Goal: Task Accomplishment & Management: Manage account settings

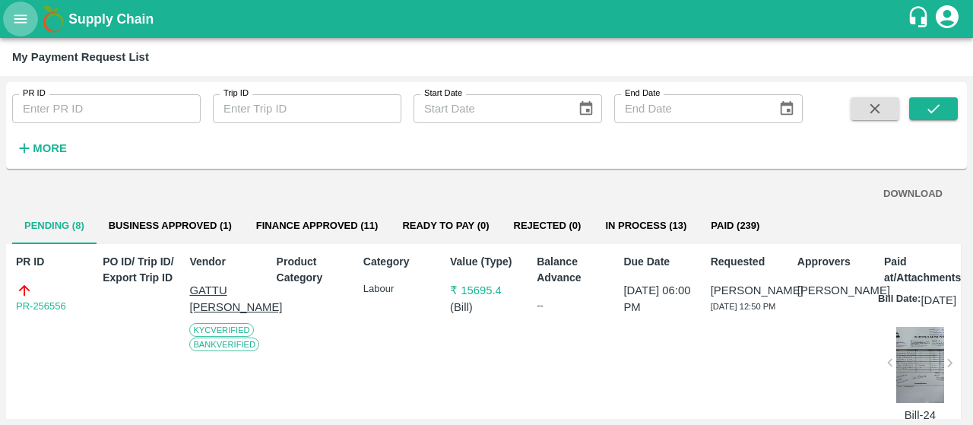
click at [14, 21] on icon "open drawer" at bounding box center [20, 19] width 17 height 17
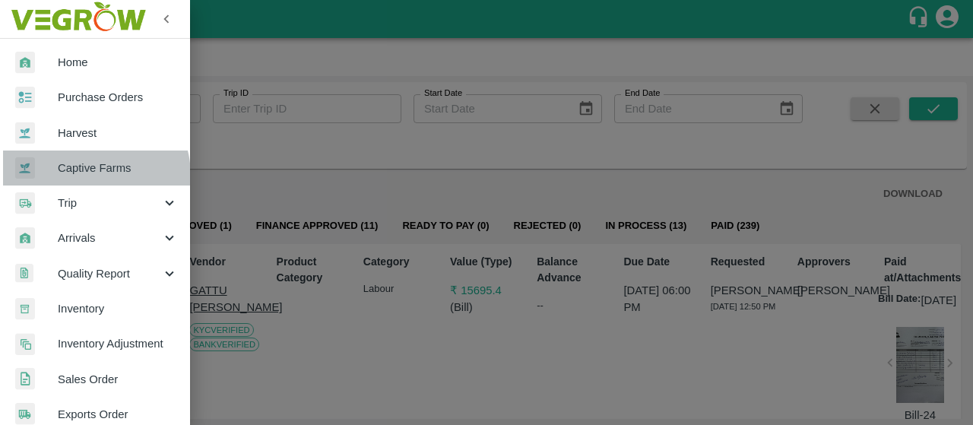
click at [87, 176] on span "Captive Farms" at bounding box center [118, 168] width 120 height 17
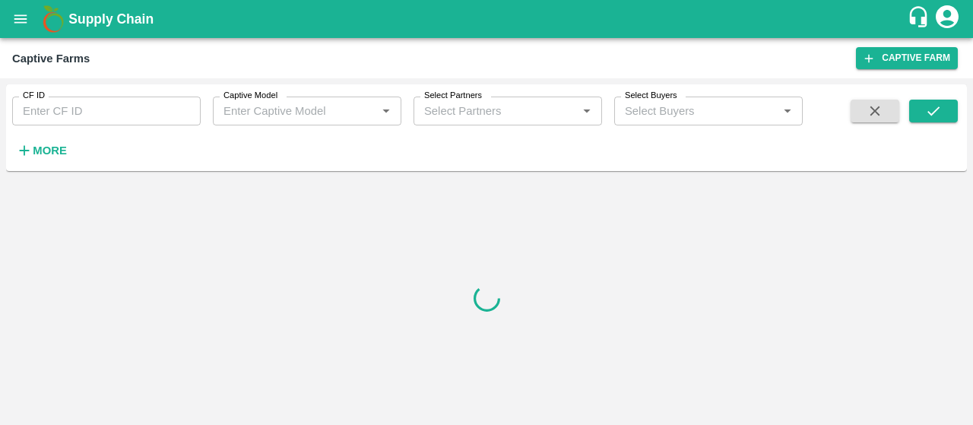
click at [66, 109] on input "CF ID" at bounding box center [106, 111] width 188 height 29
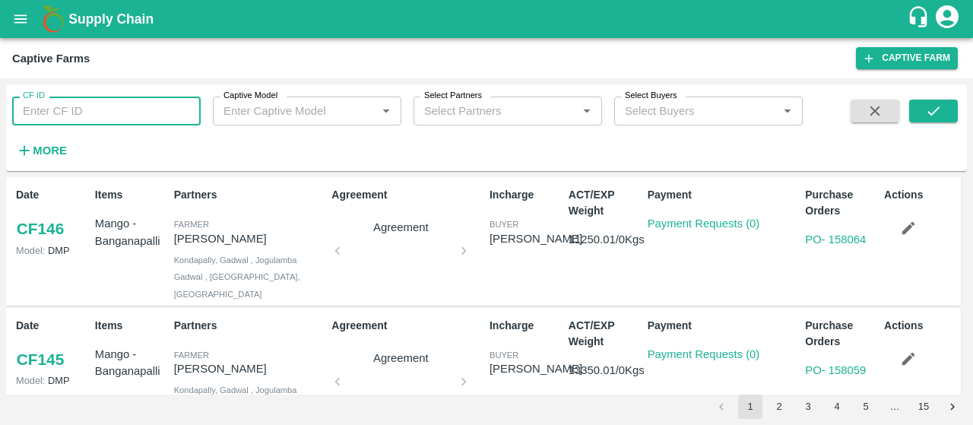
paste input "122"
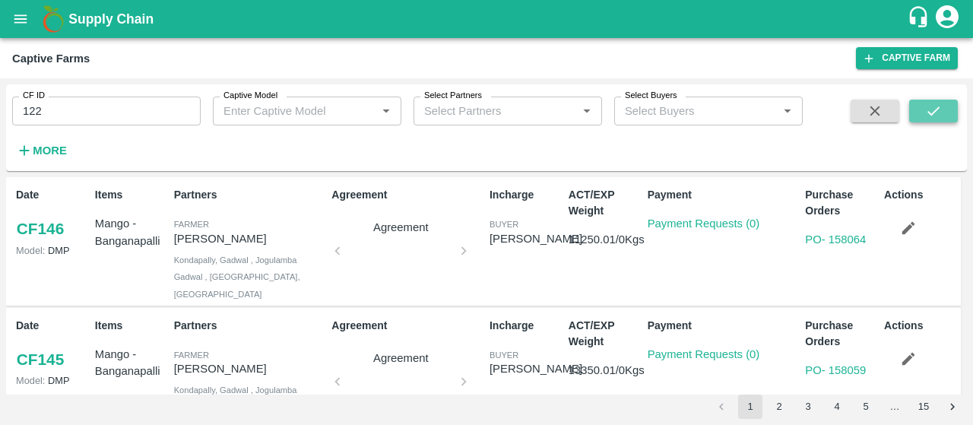
click at [942, 104] on button "submit" at bounding box center [933, 111] width 49 height 23
click at [120, 115] on input "122" at bounding box center [106, 111] width 188 height 29
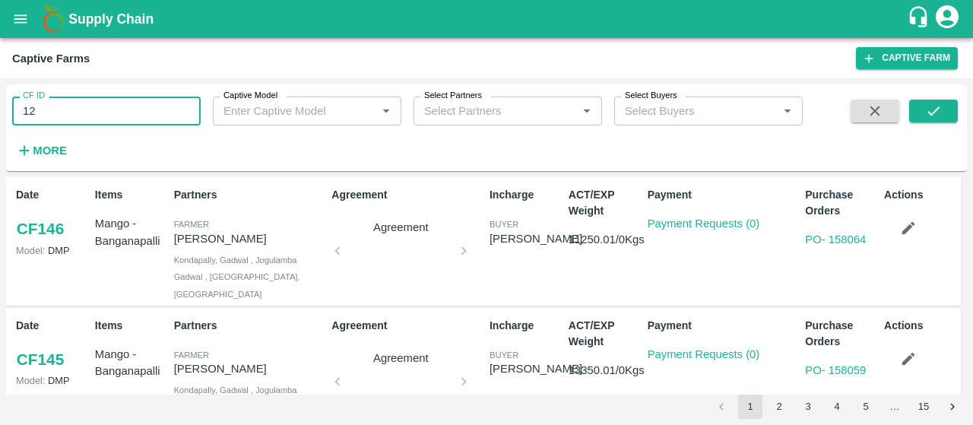
type input "122"
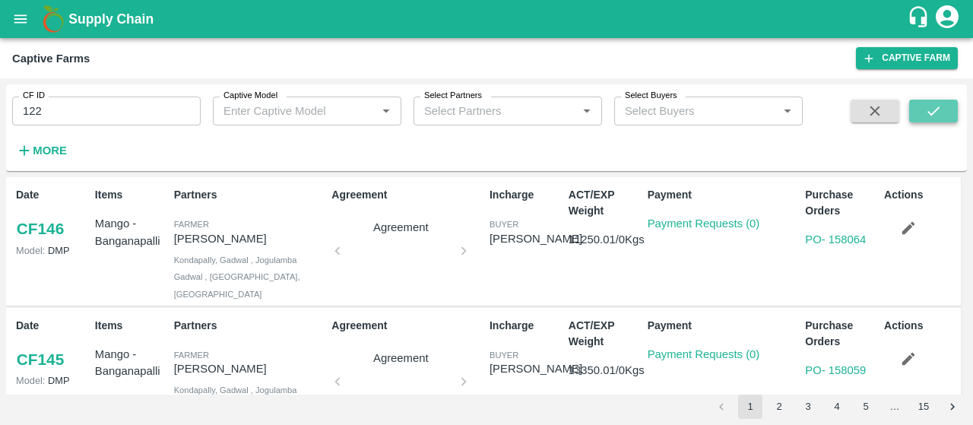
click at [938, 116] on icon "submit" at bounding box center [933, 111] width 17 height 17
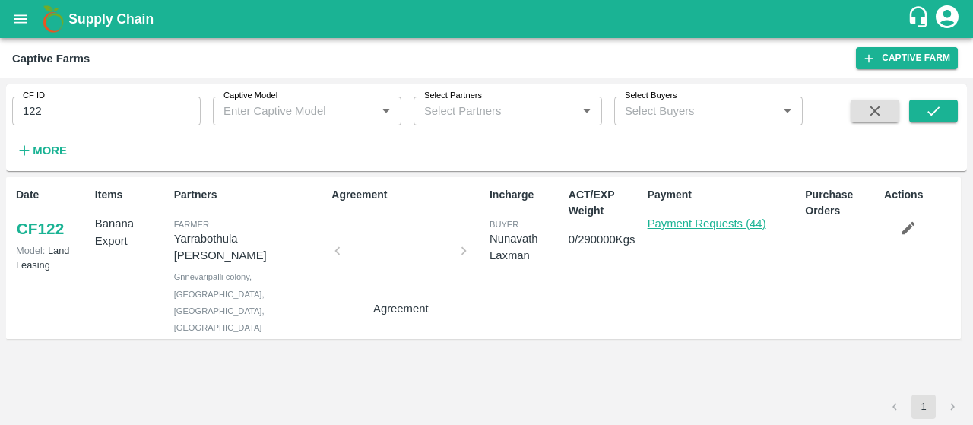
click at [742, 229] on link "Payment Requests (44)" at bounding box center [707, 223] width 119 height 12
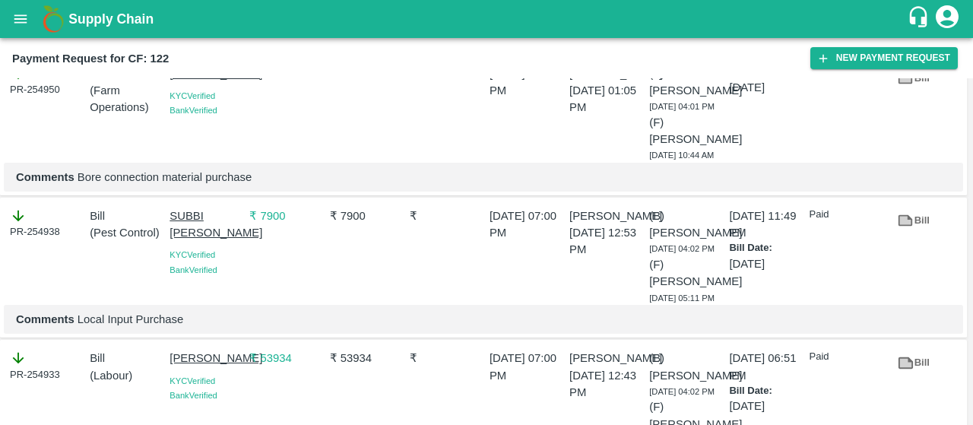
scroll to position [329, 0]
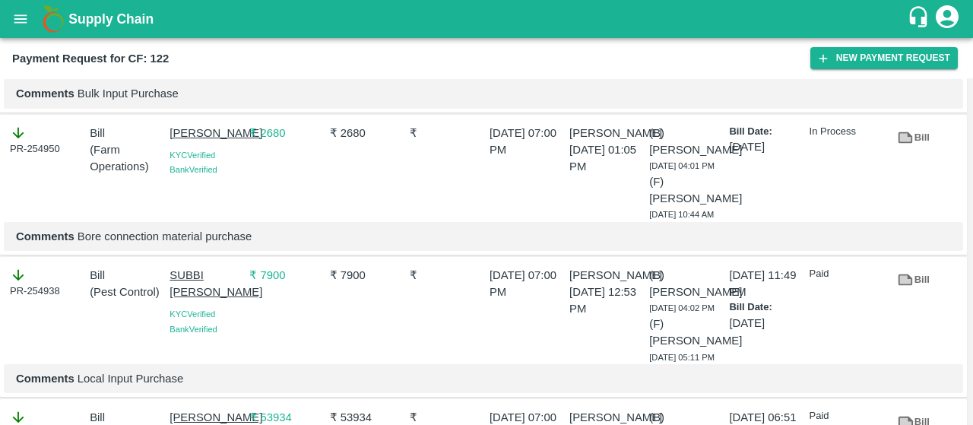
drag, startPoint x: 166, startPoint y: 128, endPoint x: 226, endPoint y: 152, distance: 64.5
click at [226, 152] on div "[PERSON_NAME] KYC Verified Bank Verified" at bounding box center [203, 170] width 80 height 103
copy p "[PERSON_NAME]"
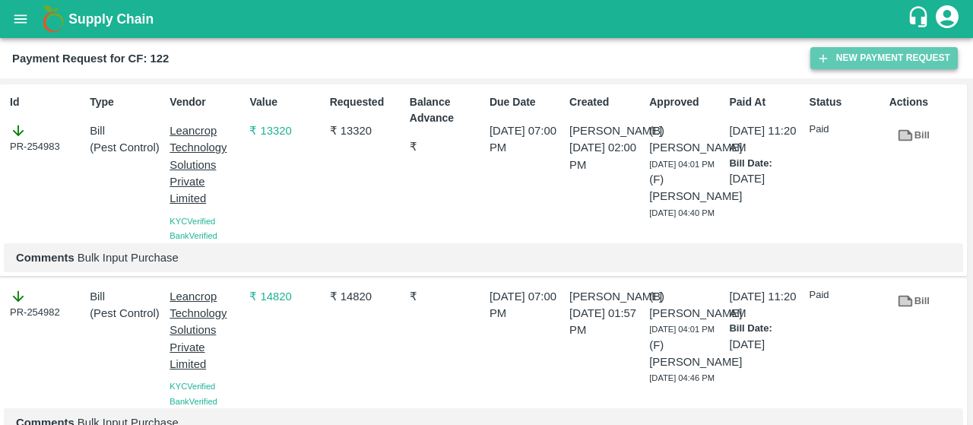
click at [880, 50] on button "New Payment Request" at bounding box center [883, 58] width 147 height 22
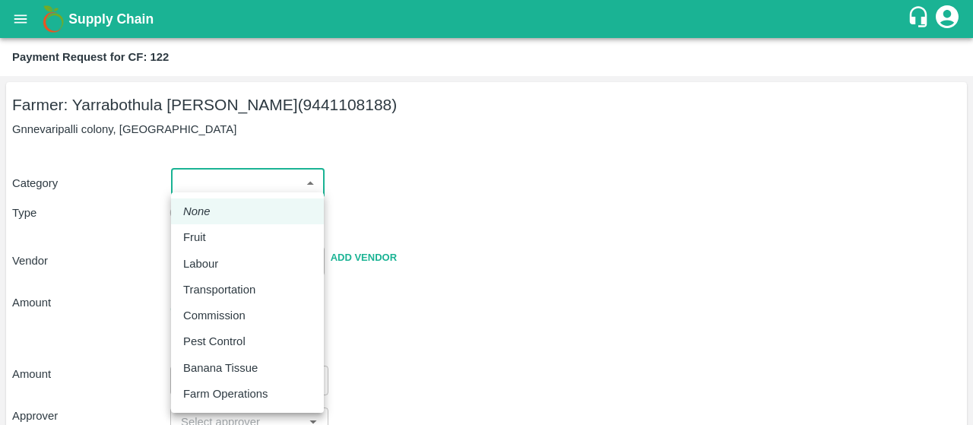
click at [183, 182] on body "Supply Chain Payment Request for CF: 122 Farmer: Yarrabothula Sai [PERSON_NAME]…" at bounding box center [486, 212] width 973 height 425
click at [217, 258] on p "Labour" at bounding box center [200, 263] width 35 height 17
type input "2"
radio input "false"
radio input "true"
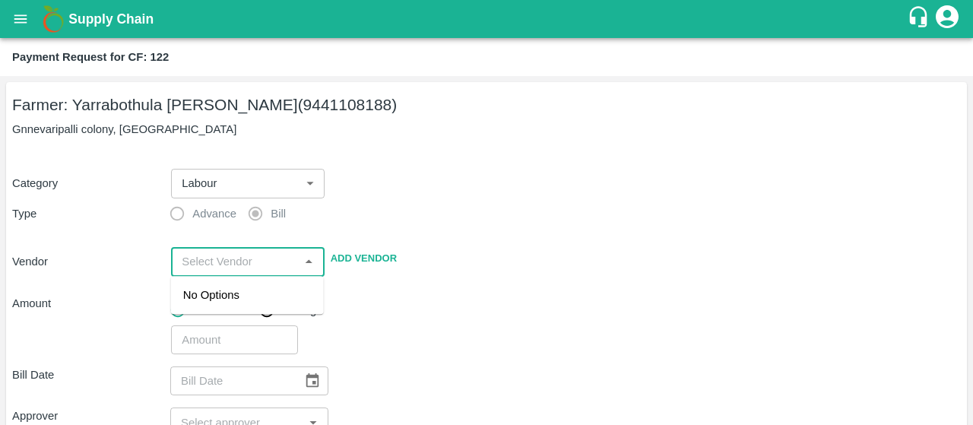
click at [217, 258] on input "input" at bounding box center [235, 262] width 119 height 20
paste input "[PERSON_NAME]"
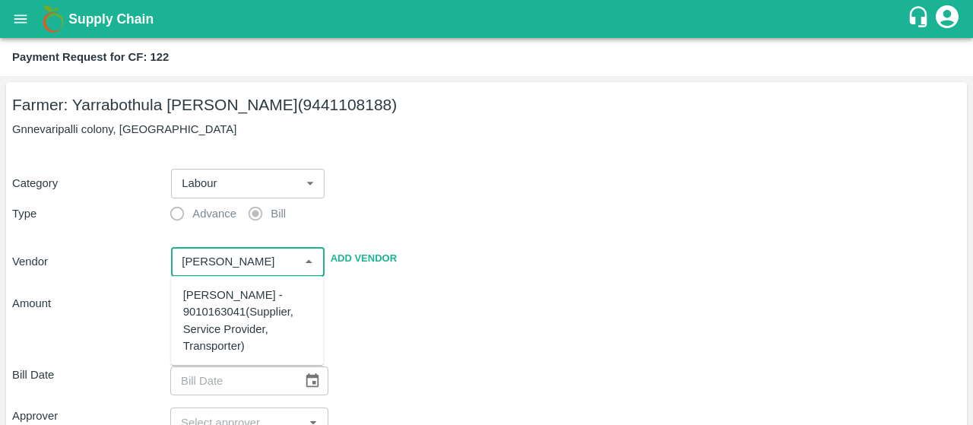
click at [208, 313] on div "[PERSON_NAME] - 9010163041(Supplier, Service Provider, Transporter)" at bounding box center [247, 321] width 128 height 68
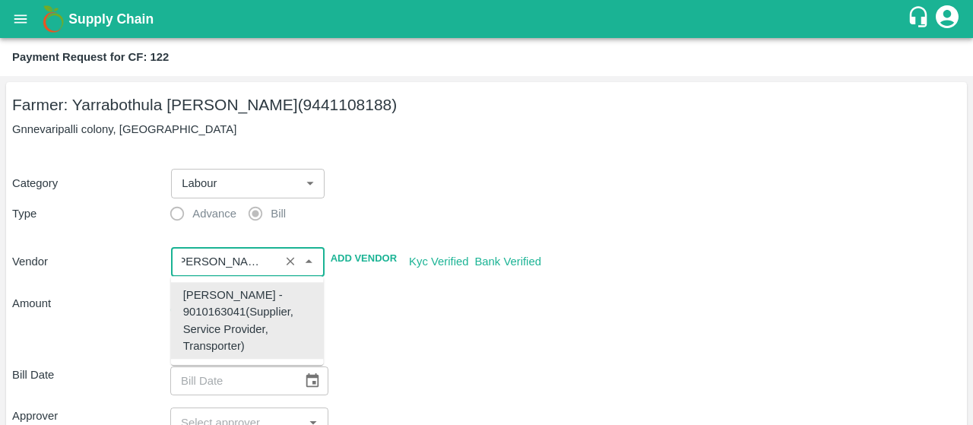
type input "[PERSON_NAME] - 9010163041(Supplier, Service Provider, Transporter)"
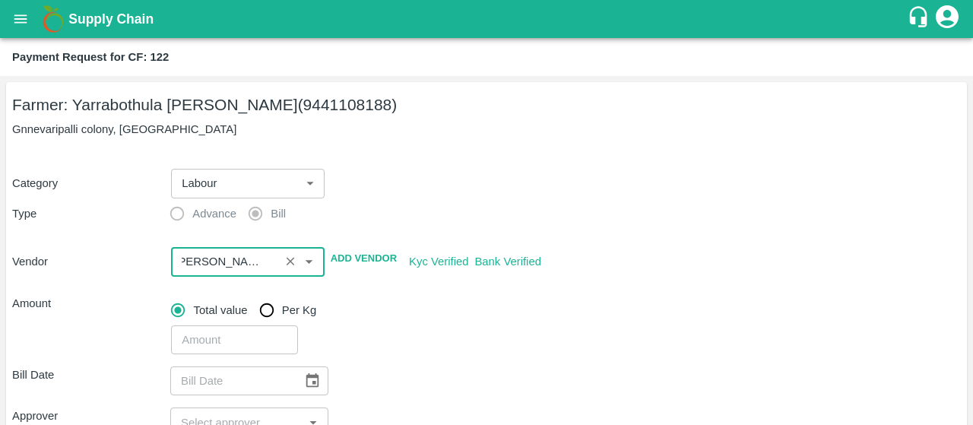
scroll to position [0, 0]
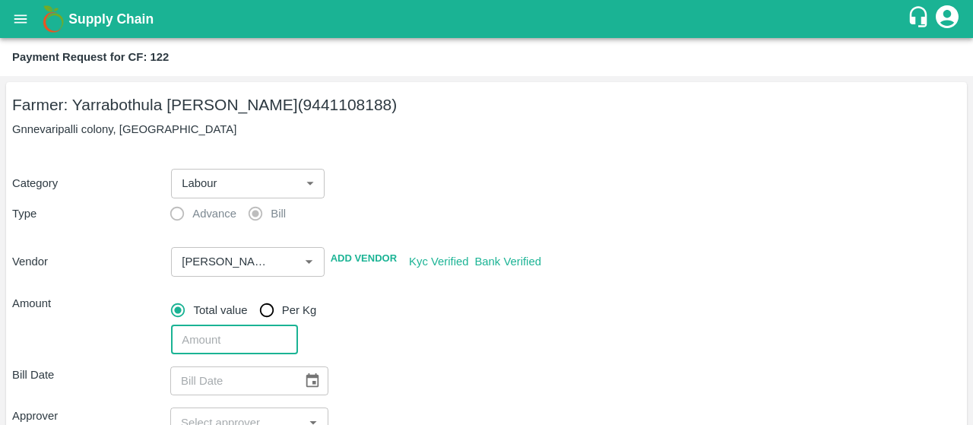
click at [217, 346] on input "number" at bounding box center [234, 339] width 126 height 29
type input "18180"
click at [435, 340] on div "18180 ​" at bounding box center [563, 336] width 796 height 35
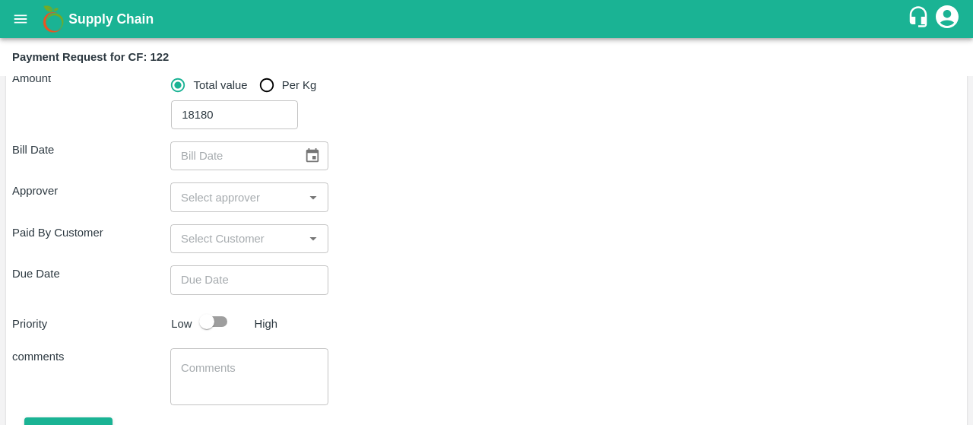
scroll to position [227, 0]
click at [316, 141] on button "Choose date" at bounding box center [312, 153] width 29 height 29
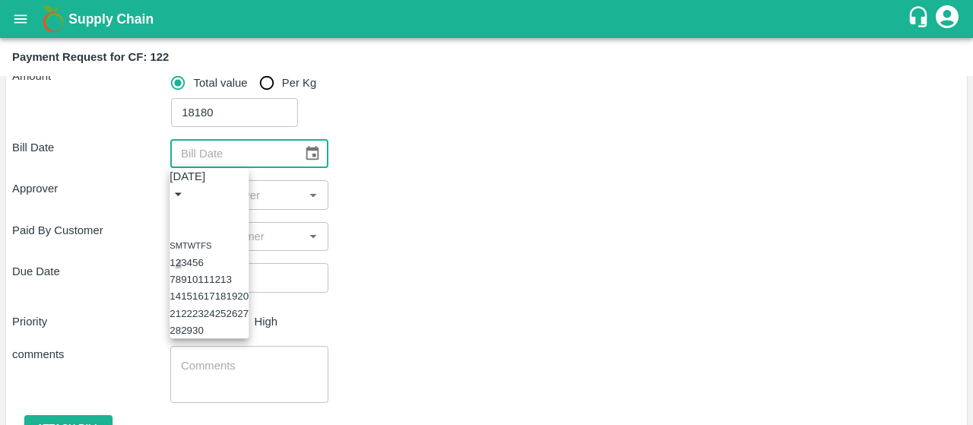
click at [181, 258] on button "2" at bounding box center [178, 262] width 5 height 11
type input "[DATE]"
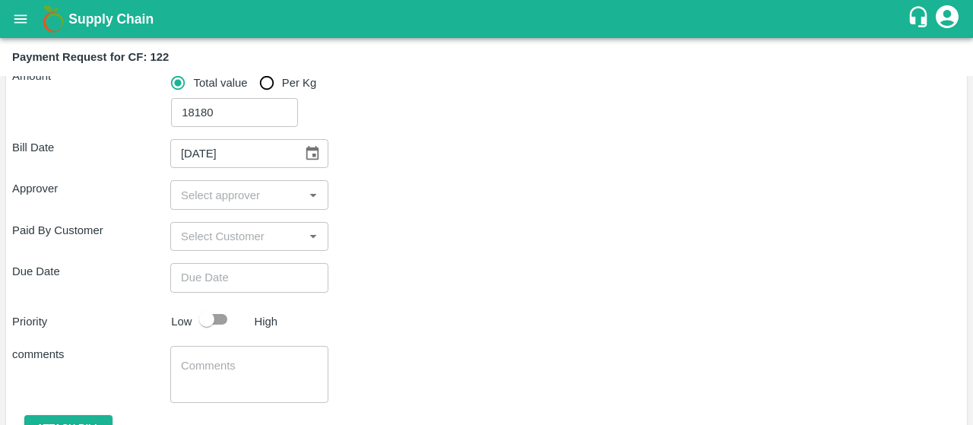
click at [226, 198] on input "input" at bounding box center [237, 195] width 124 height 20
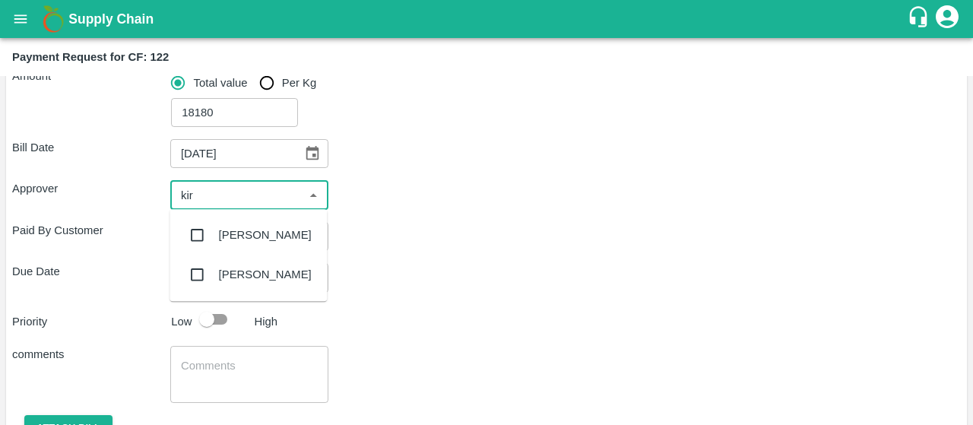
type input "kira"
click at [198, 233] on input "checkbox" at bounding box center [197, 235] width 30 height 30
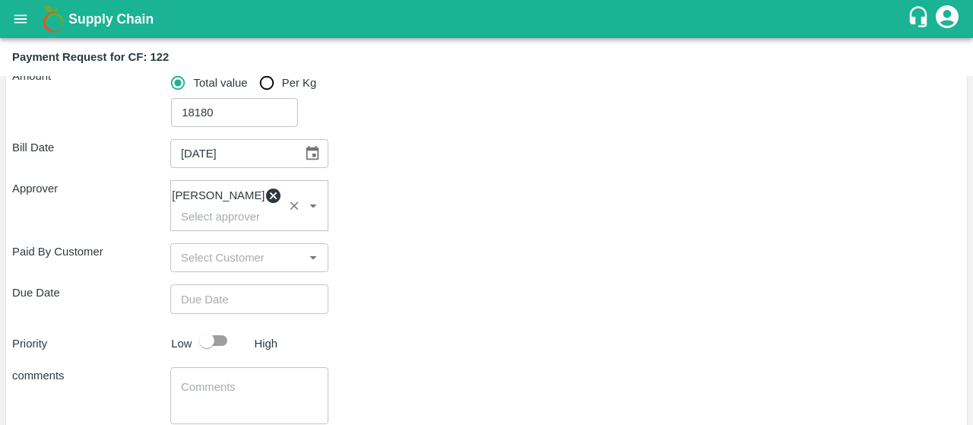
scroll to position [328, 0]
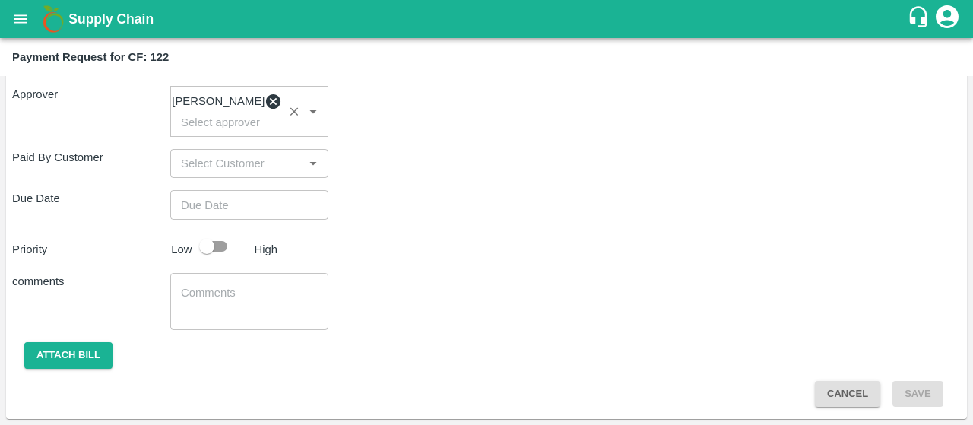
type input "DD/MM/YYYY hh:mm aa"
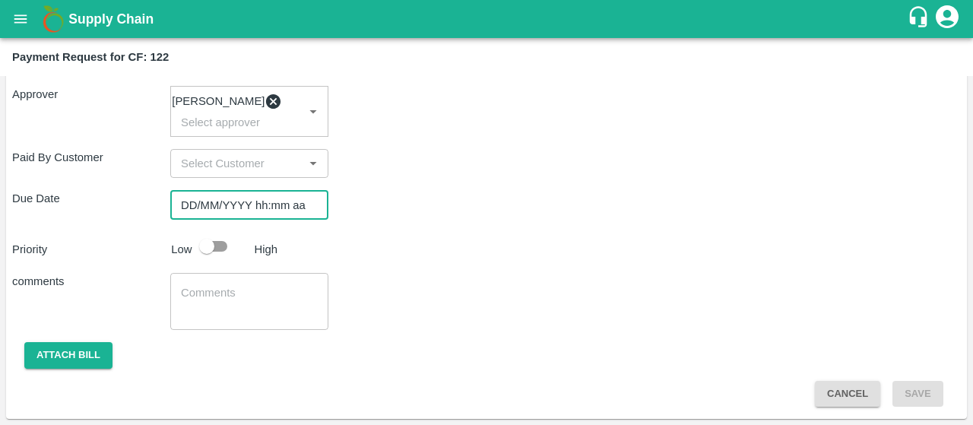
click at [224, 214] on input "DD/MM/YYYY hh:mm aa" at bounding box center [243, 204] width 147 height 29
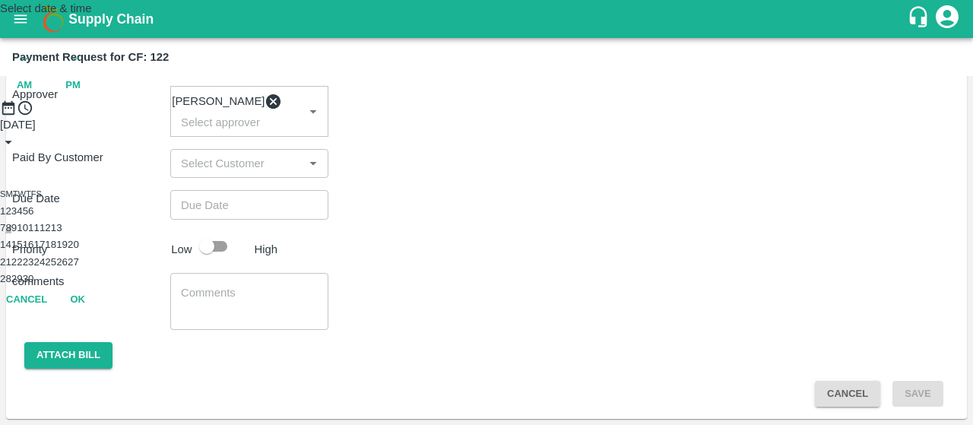
click at [11, 233] on button "8" at bounding box center [7, 227] width 5 height 11
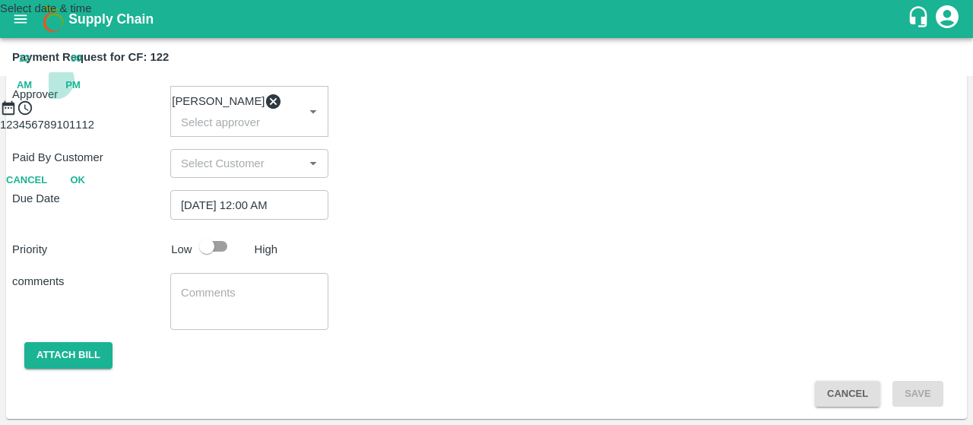
click at [81, 94] on span "PM" at bounding box center [72, 85] width 15 height 17
click at [485, 116] on div at bounding box center [486, 116] width 973 height 0
type input "[DATE] 06:00 PM"
click at [102, 194] on button "OK" at bounding box center [77, 180] width 49 height 27
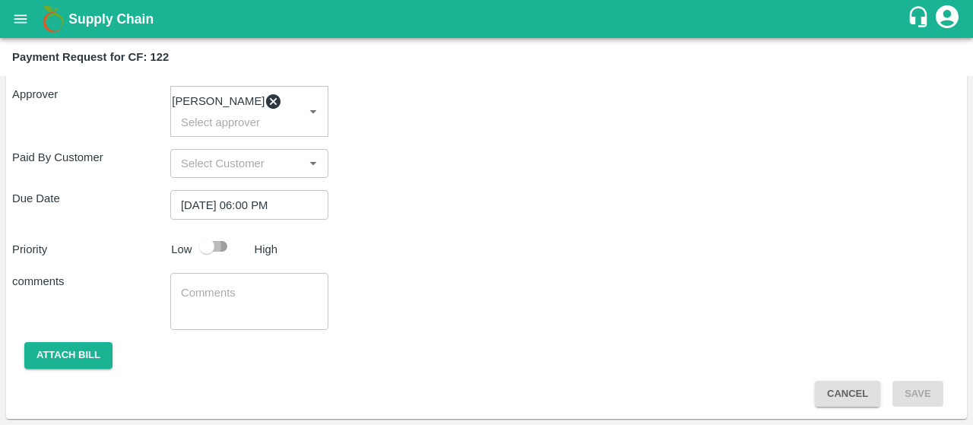
click at [201, 250] on input "checkbox" at bounding box center [206, 246] width 87 height 29
checkbox input "true"
click at [239, 287] on textarea at bounding box center [249, 301] width 137 height 32
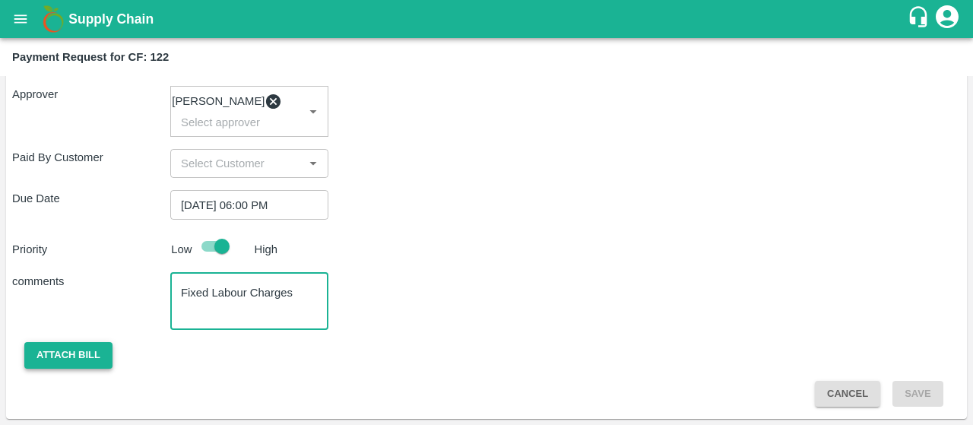
type textarea "Fixed Labour Charges"
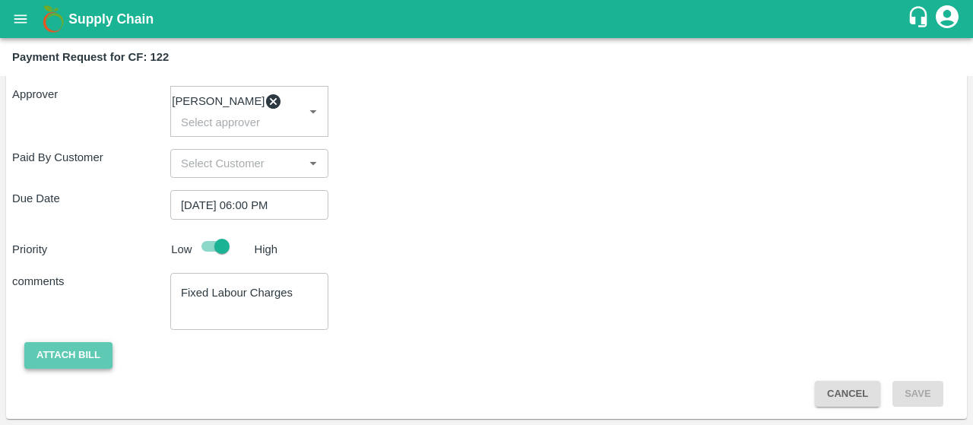
click at [96, 358] on button "Attach bill" at bounding box center [68, 355] width 88 height 27
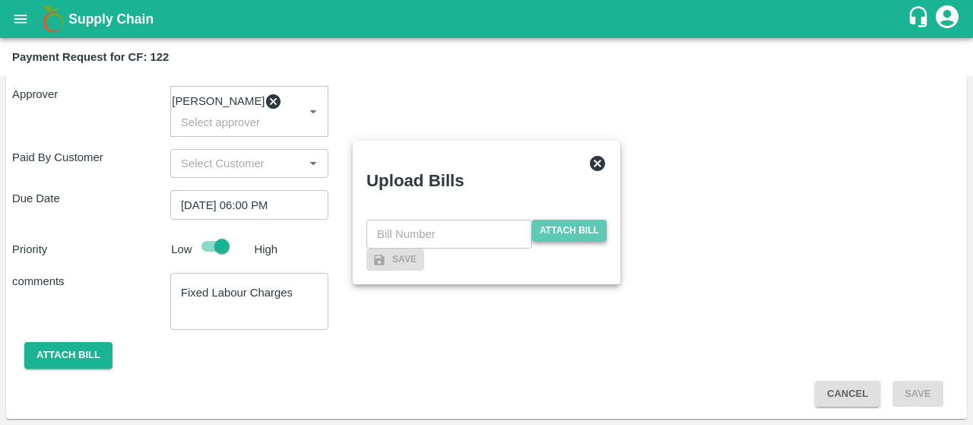
click at [596, 220] on span "Attach bill" at bounding box center [569, 231] width 74 height 22
click at [0, 0] on input "Attach bill" at bounding box center [0, 0] width 0 height 0
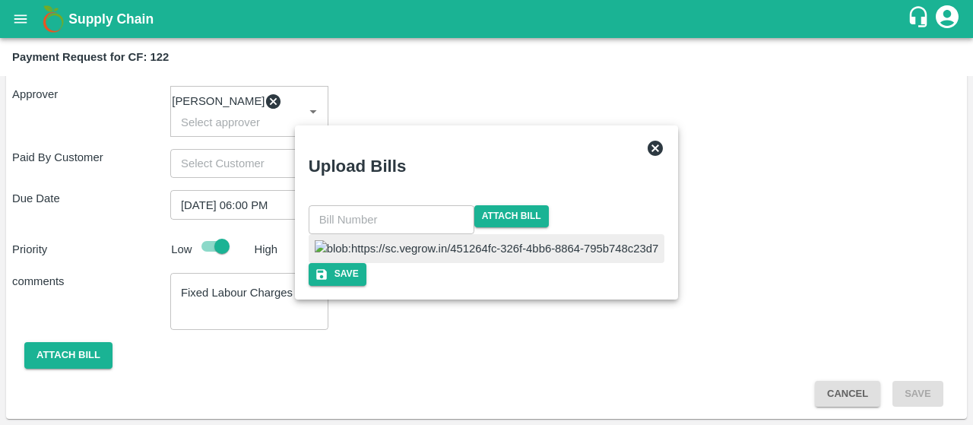
click at [395, 205] on input "text" at bounding box center [392, 219] width 166 height 29
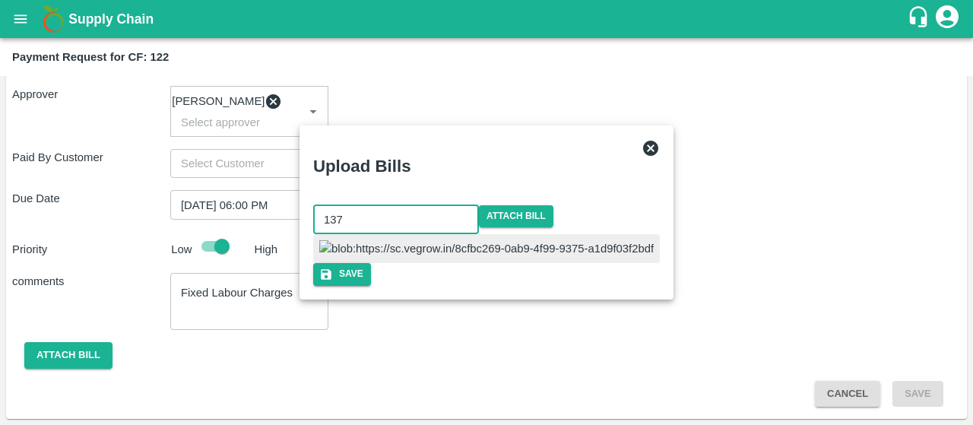
type input "137"
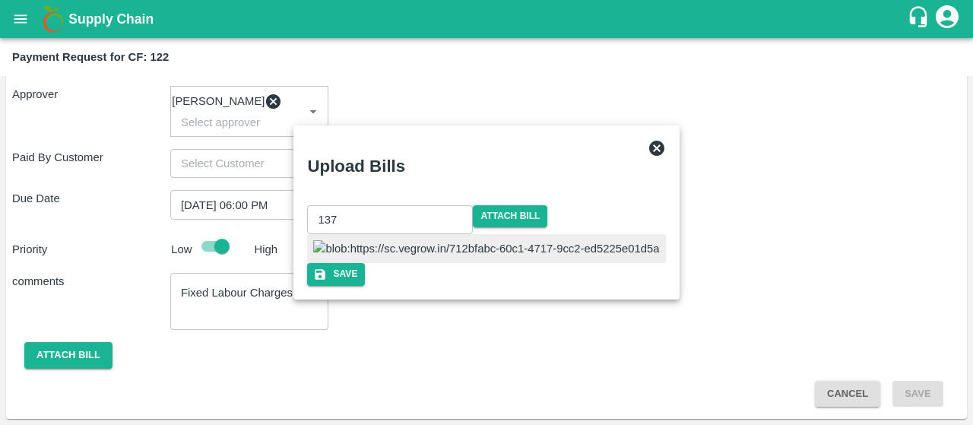
click at [531, 234] on div at bounding box center [486, 248] width 358 height 29
click at [365, 285] on button "Save" at bounding box center [336, 274] width 58 height 22
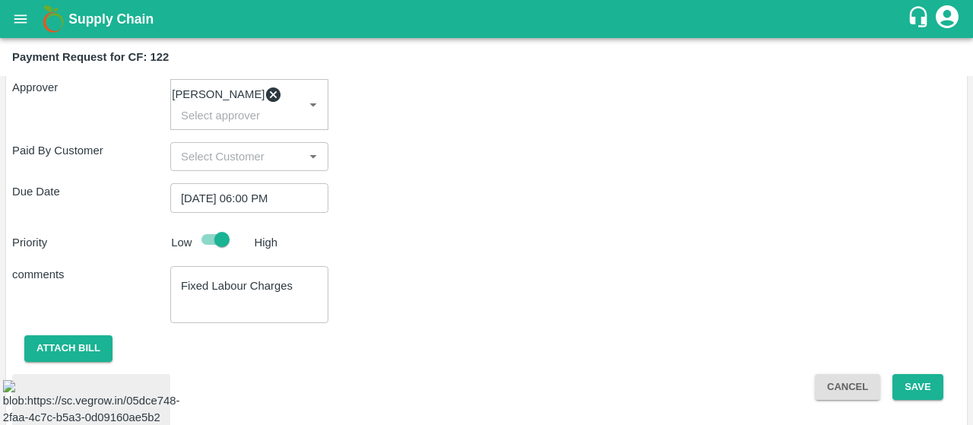
scroll to position [439, 0]
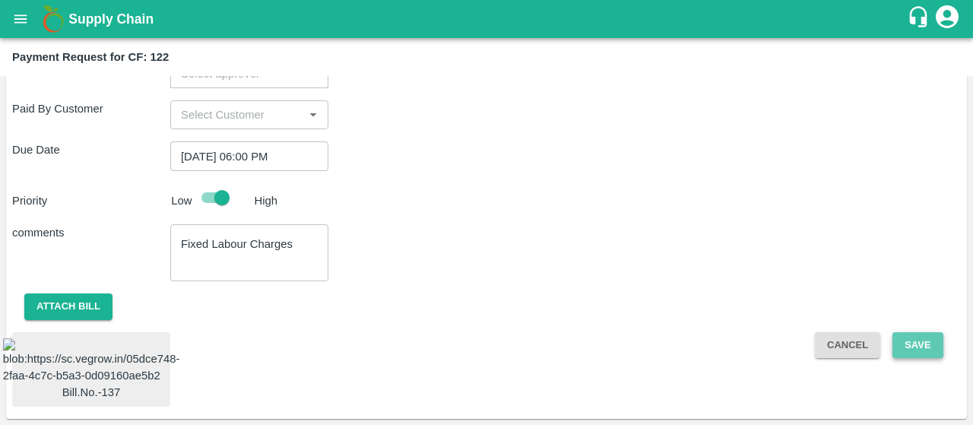
click at [923, 332] on button "Save" at bounding box center [917, 345] width 50 height 27
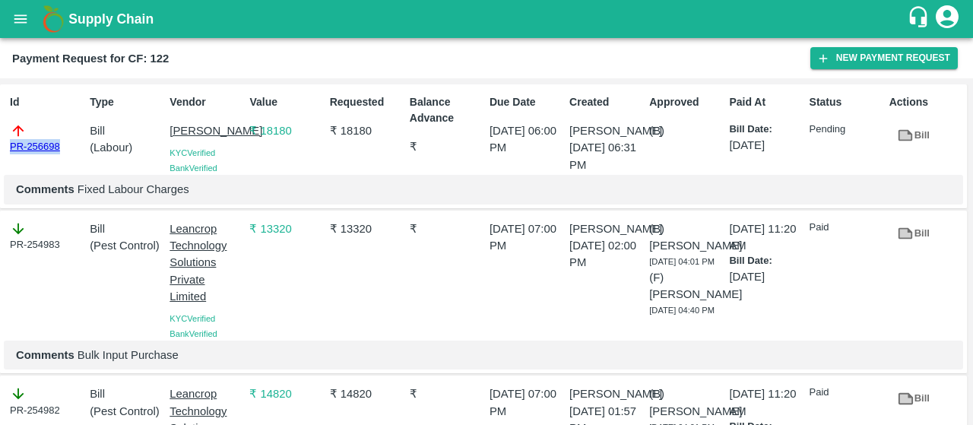
drag, startPoint x: 65, startPoint y: 144, endPoint x: 0, endPoint y: 151, distance: 65.8
click at [0, 151] on div "Id PR-256698 Type Bill ( Labour ) Vendor [PERSON_NAME] KYC Verified Bank Verifi…" at bounding box center [483, 146] width 967 height 125
copy link "PR-256698"
click at [22, 16] on icon "open drawer" at bounding box center [20, 18] width 13 height 8
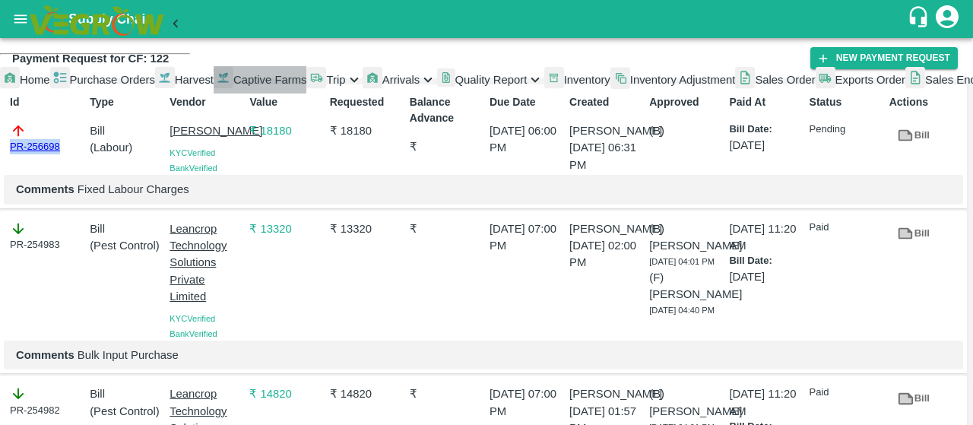
click at [233, 86] on span "Captive Farms" at bounding box center [270, 80] width 74 height 12
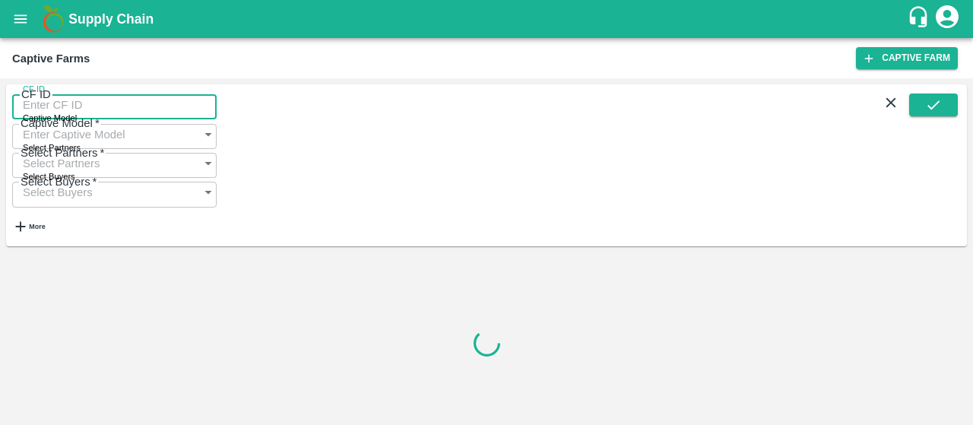
click at [56, 110] on input "CF ID" at bounding box center [114, 104] width 204 height 29
paste input "123"
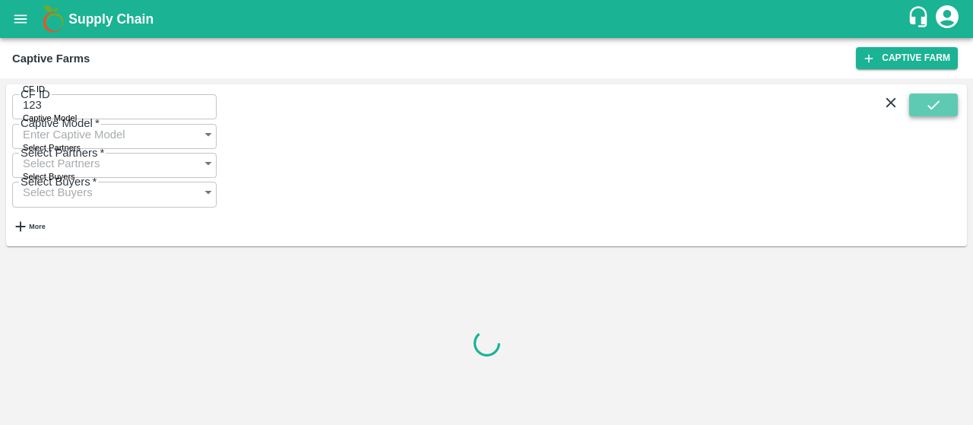
click at [919, 100] on button "submit" at bounding box center [933, 104] width 49 height 23
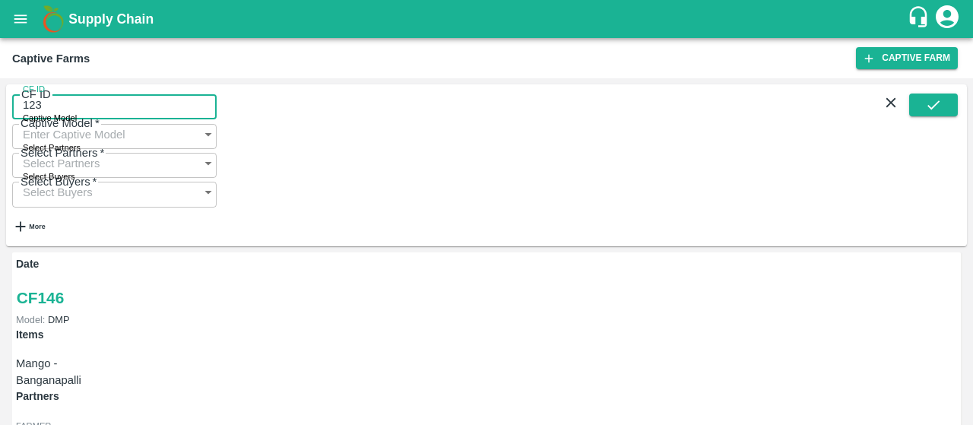
click at [114, 110] on input "123" at bounding box center [114, 104] width 204 height 29
type input "123"
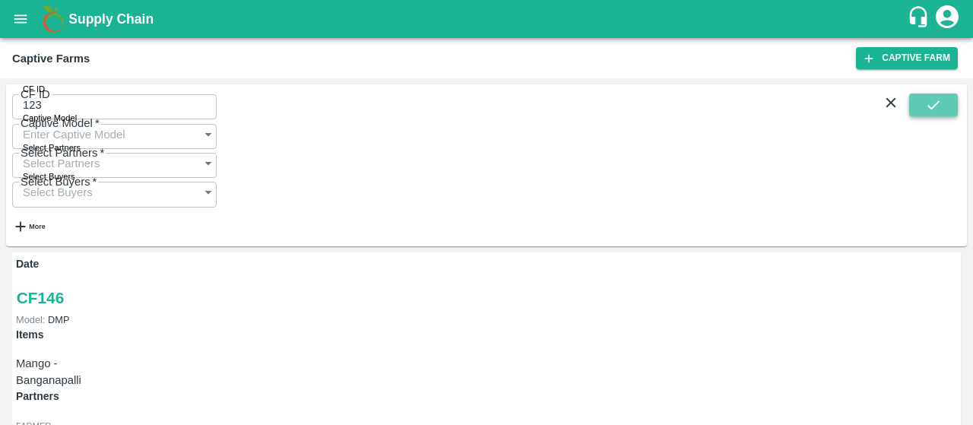
click at [929, 113] on icon "submit" at bounding box center [933, 105] width 17 height 17
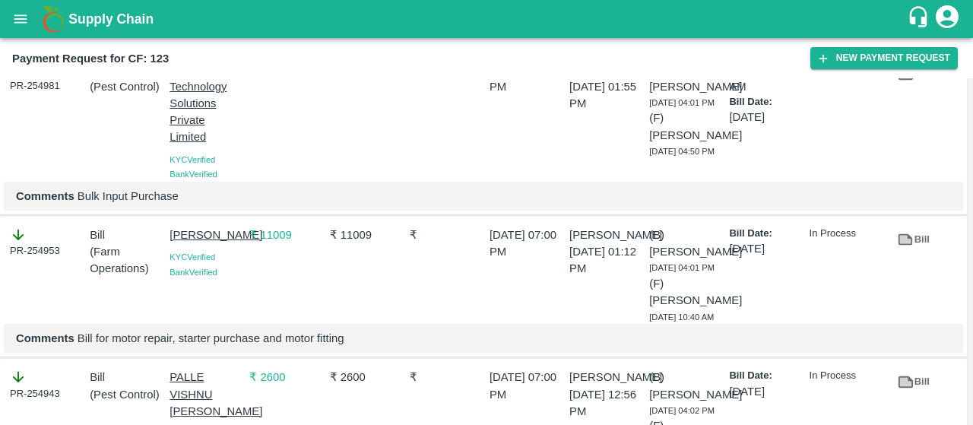
scroll to position [613, 0]
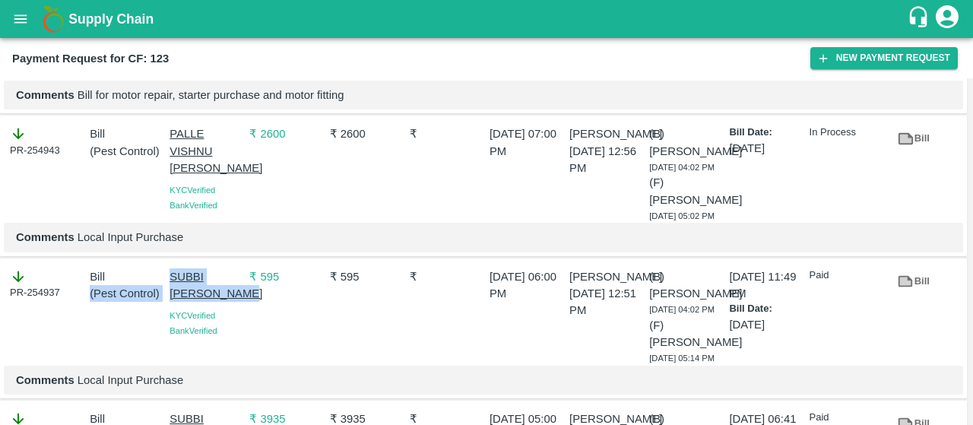
drag, startPoint x: 160, startPoint y: 274, endPoint x: 223, endPoint y: 308, distance: 70.7
click at [231, 311] on div "PR-254937 Bill ( Pest Control ) SUBBI REDDY CHAGAM KYC Verified Bank Verified ₹…" at bounding box center [483, 328] width 967 height 141
click at [223, 302] on p "SUBBI [PERSON_NAME]" at bounding box center [206, 285] width 74 height 34
drag, startPoint x: 164, startPoint y: 272, endPoint x: 228, endPoint y: 295, distance: 67.8
click at [228, 295] on div "SUBBI REDDY CHAGAM KYC Verified Bank Verified" at bounding box center [203, 313] width 80 height 103
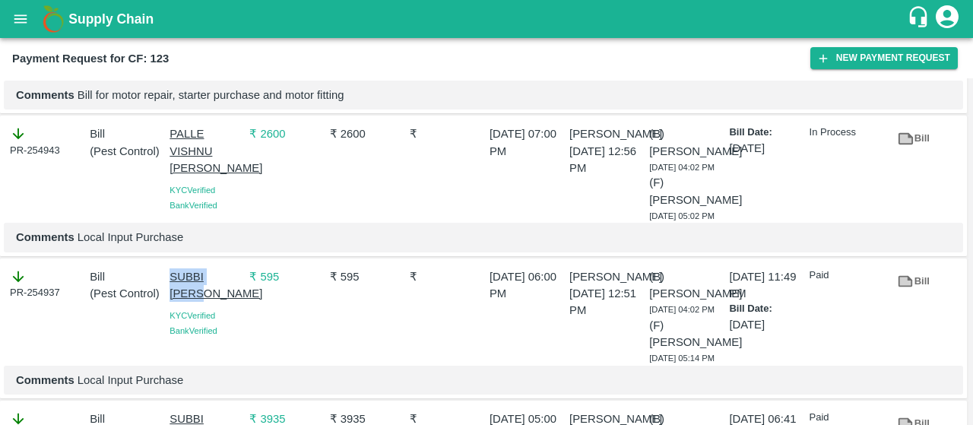
copy p "SUBBI REDDY"
click at [890, 56] on button "New Payment Request" at bounding box center [883, 58] width 147 height 22
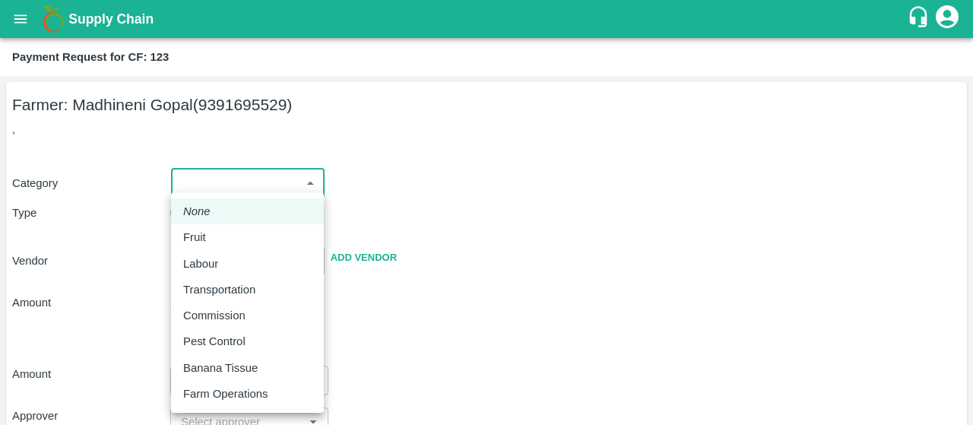
click at [234, 173] on body "Supply Chain Payment Request for CF: 123 Farmer: Madhineni Gopal (9391695529) ,…" at bounding box center [486, 212] width 973 height 425
click at [202, 340] on p "Pest Control" at bounding box center [214, 341] width 62 height 17
type input "21"
radio input "false"
radio input "true"
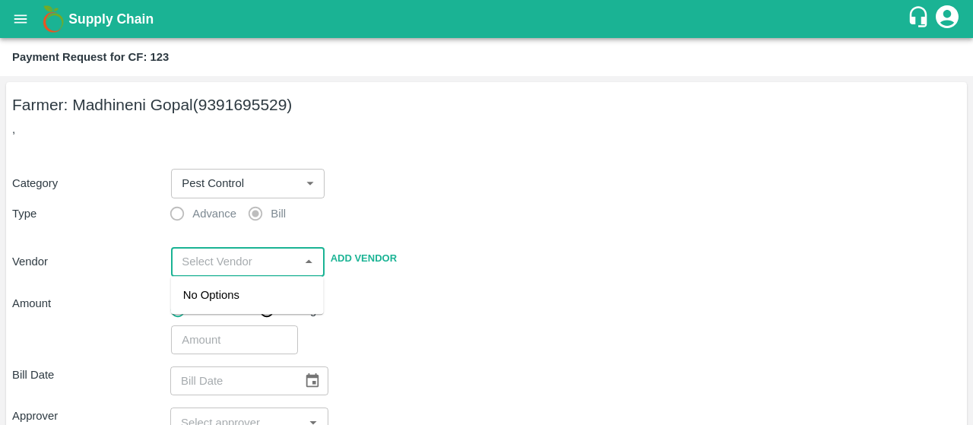
click at [213, 256] on input "input" at bounding box center [235, 262] width 119 height 20
paste input "SUBBI REDDY"
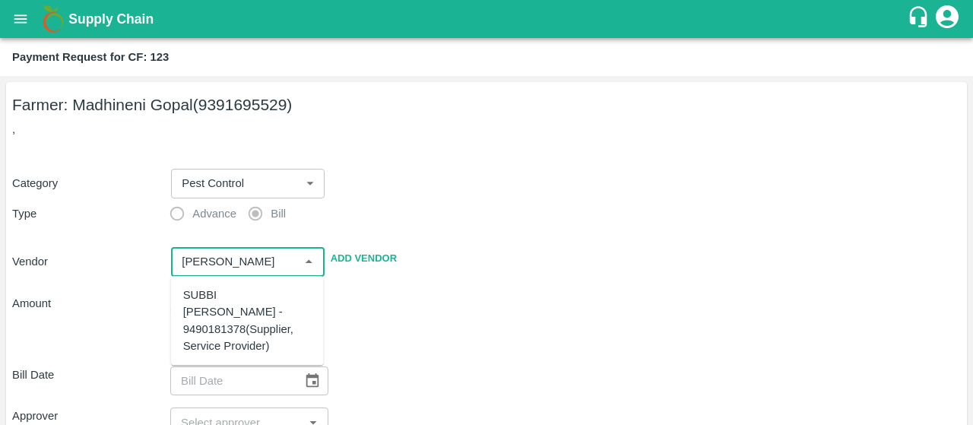
click at [214, 305] on div "SUBBI REDDY CHAGAM - 9490181378(Supplier, Service Provider)" at bounding box center [247, 321] width 128 height 68
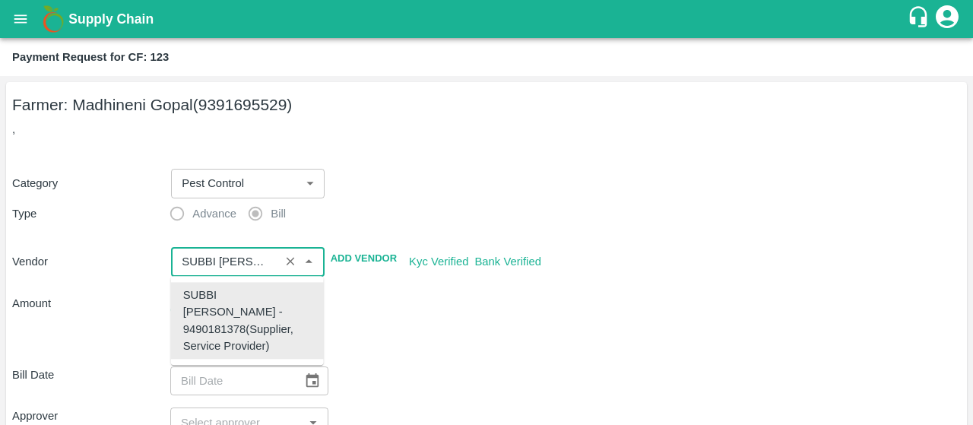
type input "SUBBI REDDY CHAGAM - 9490181378(Supplier, Service Provider)"
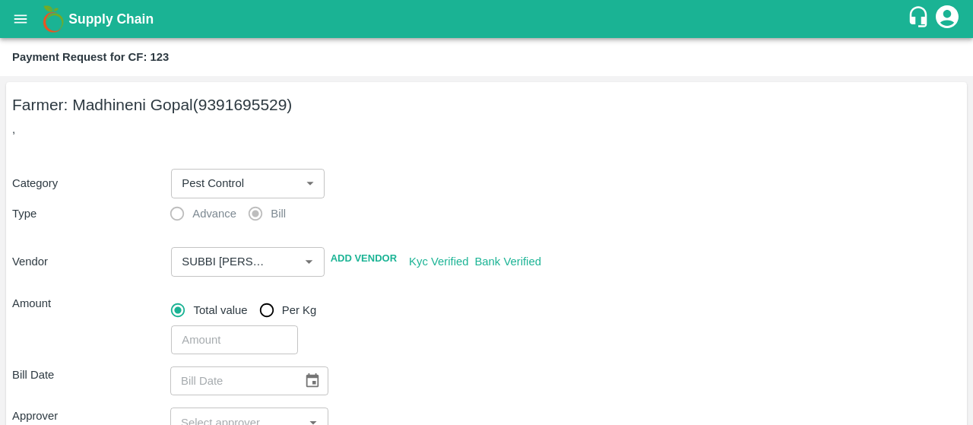
click at [410, 322] on div "​" at bounding box center [563, 336] width 796 height 35
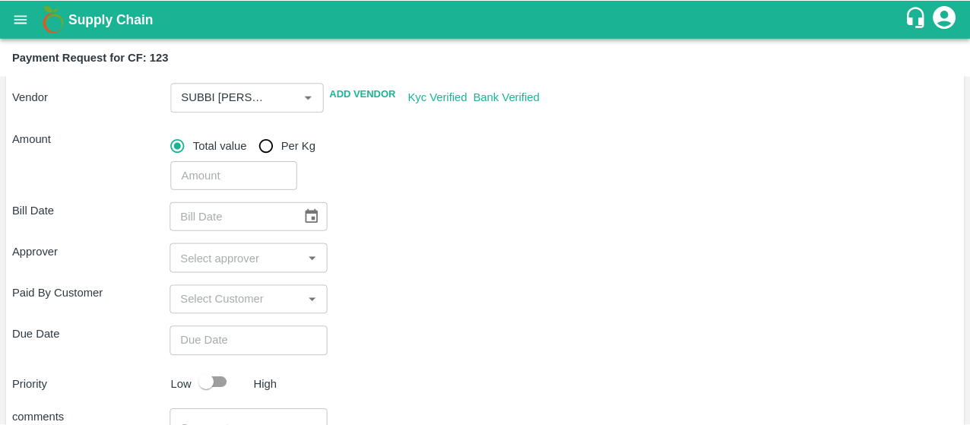
scroll to position [167, 0]
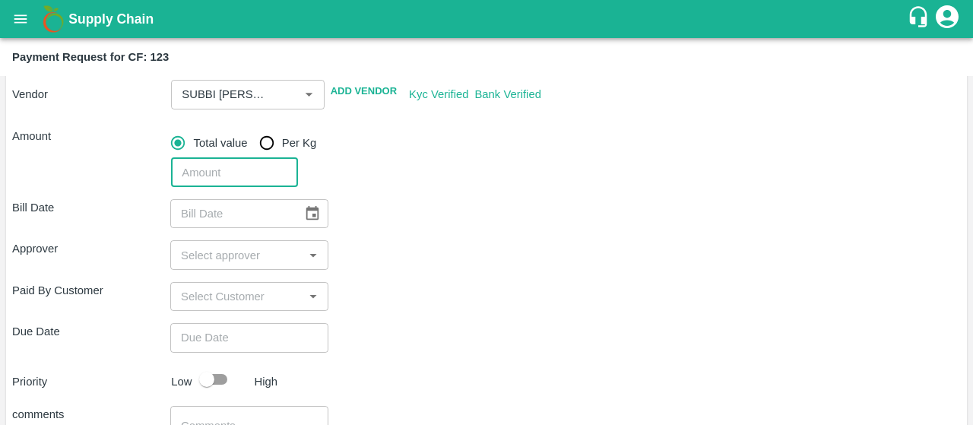
click at [242, 181] on input "number" at bounding box center [234, 172] width 126 height 29
type input "4080"
click at [395, 190] on div "Bill Date ​ Approver ​ Paid By Customer ​ Due Date ​ Priority Low High comments…" at bounding box center [486, 363] width 948 height 353
click at [312, 207] on icon "Choose date" at bounding box center [312, 213] width 13 height 14
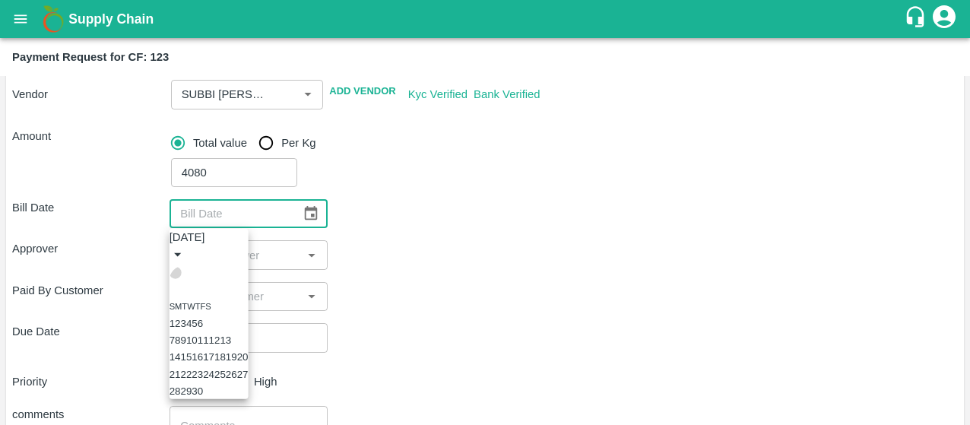
click at [176, 272] on icon "Previous month" at bounding box center [176, 272] width 0 height 0
click at [214, 368] on button "23" at bounding box center [208, 373] width 11 height 11
type input "23/07/2025"
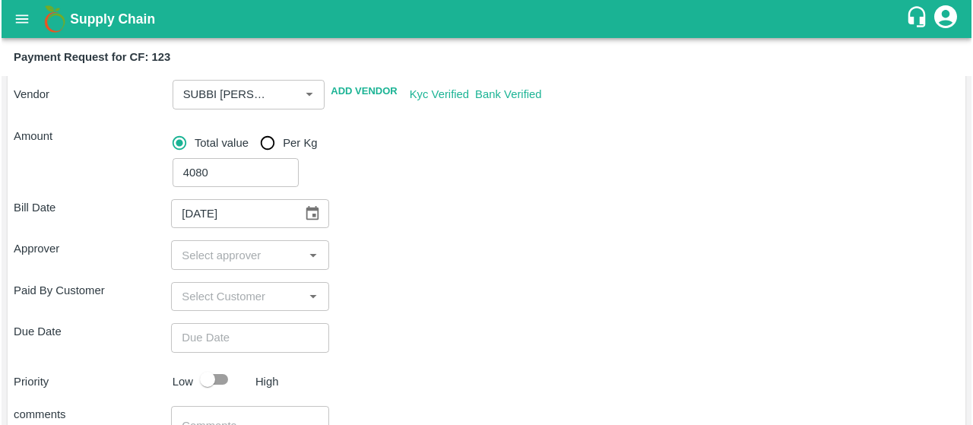
scroll to position [0, 0]
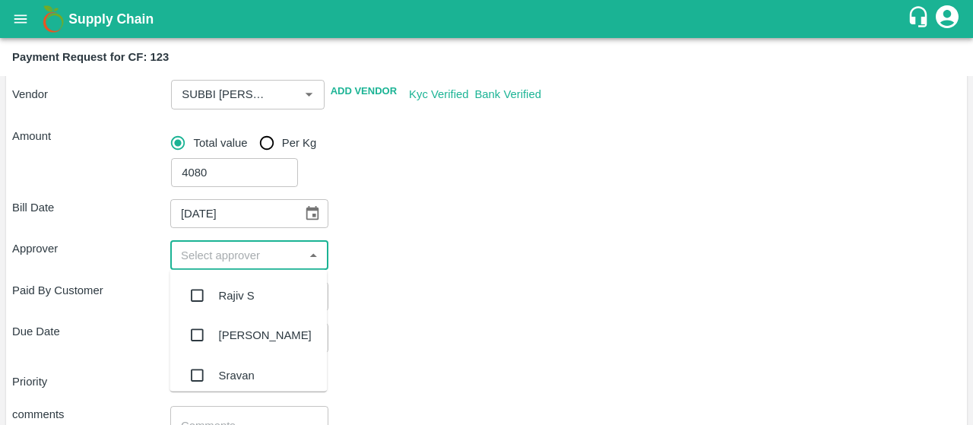
click at [229, 256] on input "input" at bounding box center [237, 255] width 124 height 20
type input "kira"
click at [199, 300] on input "checkbox" at bounding box center [197, 295] width 30 height 30
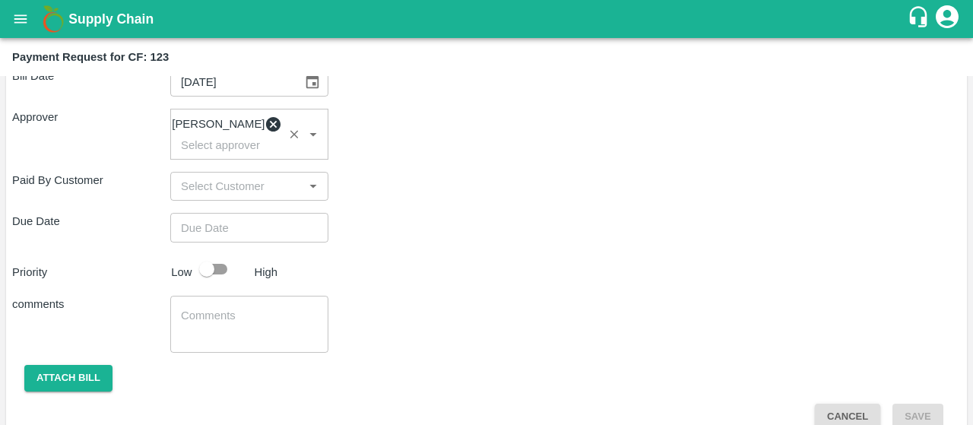
scroll to position [321, 0]
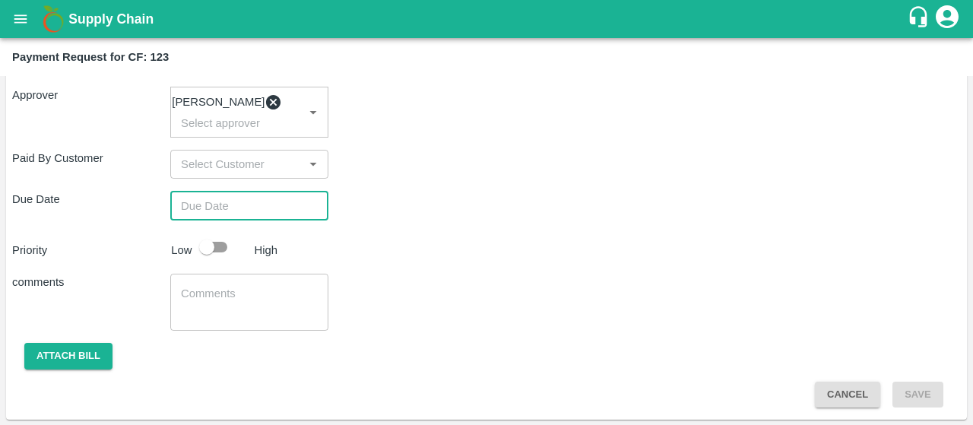
type input "DD/MM/YYYY hh:mm aa"
click at [263, 218] on input "DD/MM/YYYY hh:mm aa" at bounding box center [243, 205] width 147 height 29
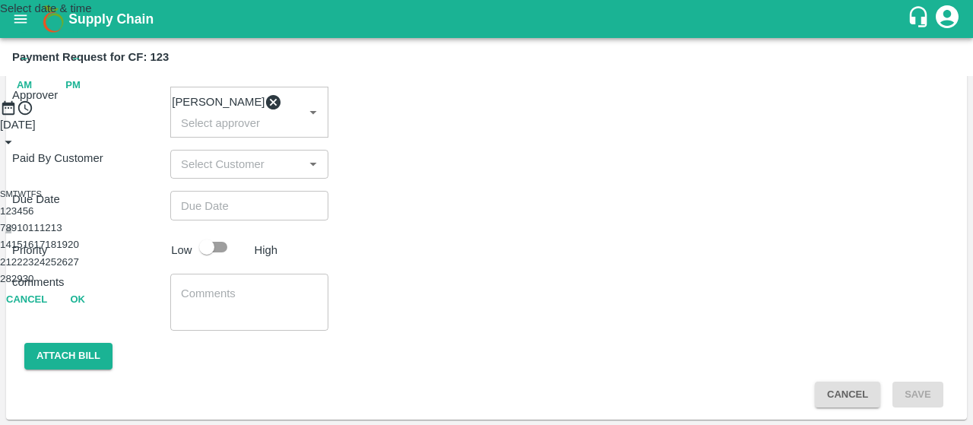
click at [11, 233] on button "8" at bounding box center [7, 227] width 5 height 11
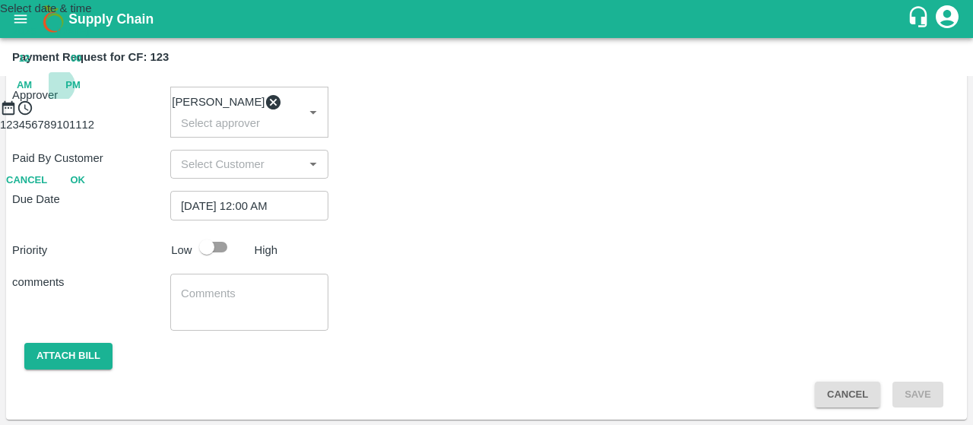
click at [81, 94] on span "PM" at bounding box center [72, 85] width 15 height 17
click at [483, 116] on div at bounding box center [486, 116] width 973 height 0
type input "[DATE] 06:00 PM"
click at [102, 194] on button "OK" at bounding box center [77, 180] width 49 height 27
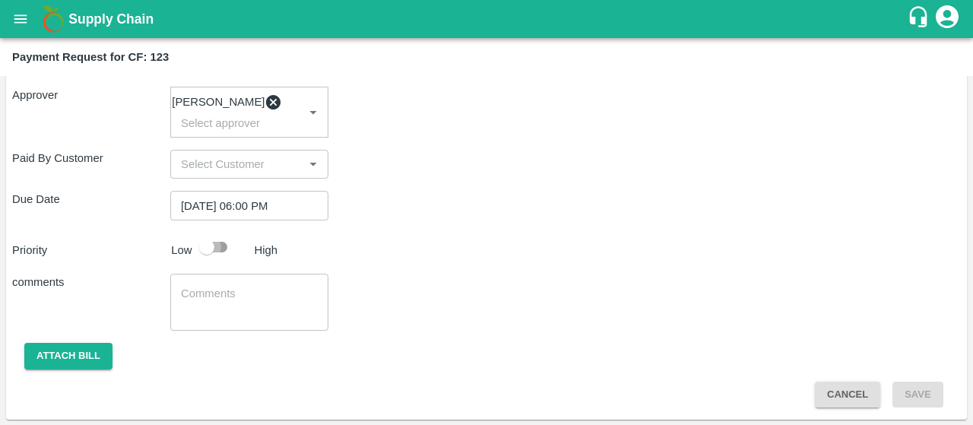
click at [213, 257] on input "checkbox" at bounding box center [206, 247] width 87 height 29
checkbox input "true"
click at [214, 290] on div "x ​" at bounding box center [249, 302] width 158 height 57
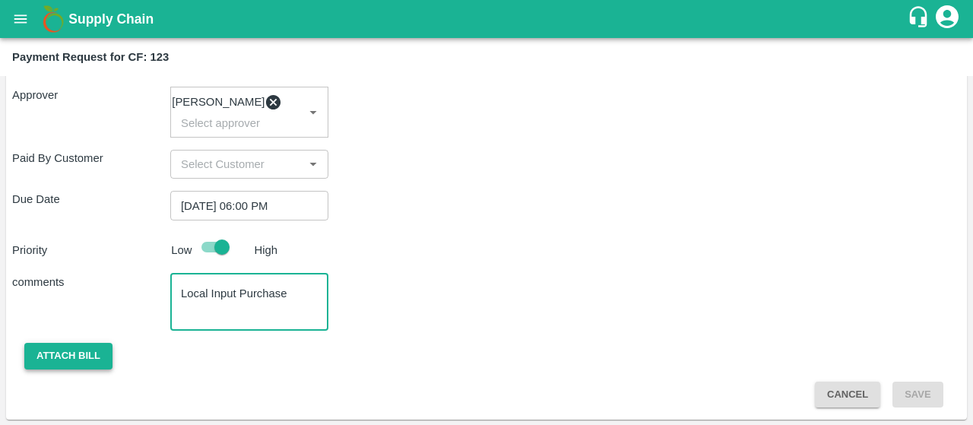
type textarea "Local Input Purchase"
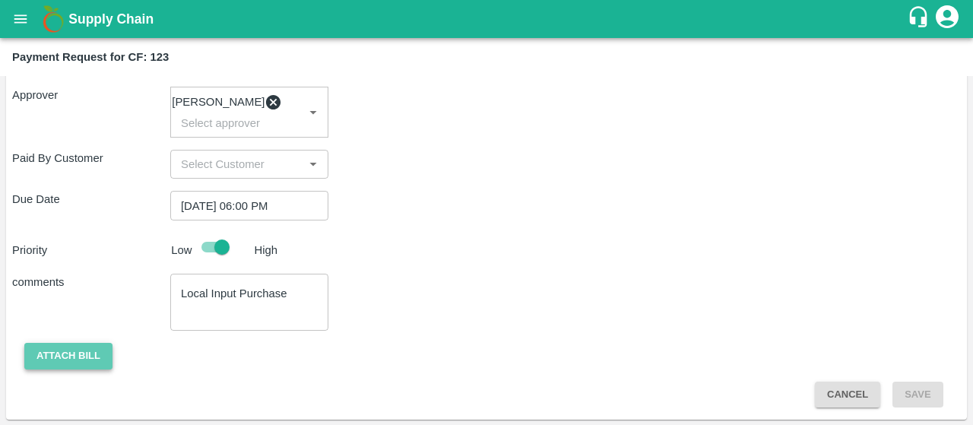
click at [83, 358] on button "Attach bill" at bounding box center [68, 356] width 88 height 27
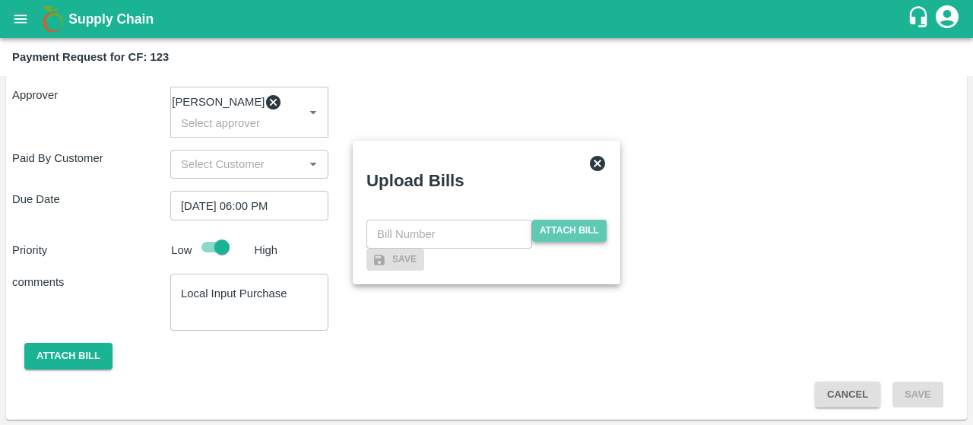
click at [546, 220] on span "Attach bill" at bounding box center [569, 231] width 74 height 22
click at [0, 0] on input "Attach bill" at bounding box center [0, 0] width 0 height 0
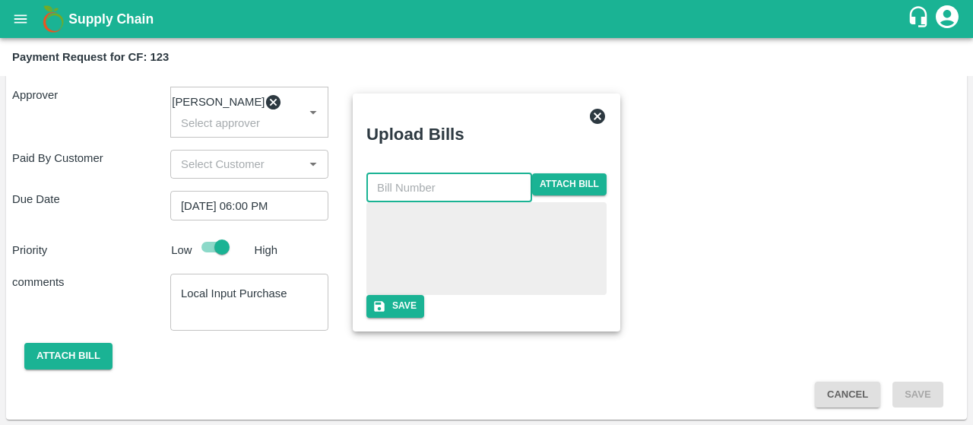
click at [401, 173] on input "text" at bounding box center [449, 187] width 166 height 29
type input "204"
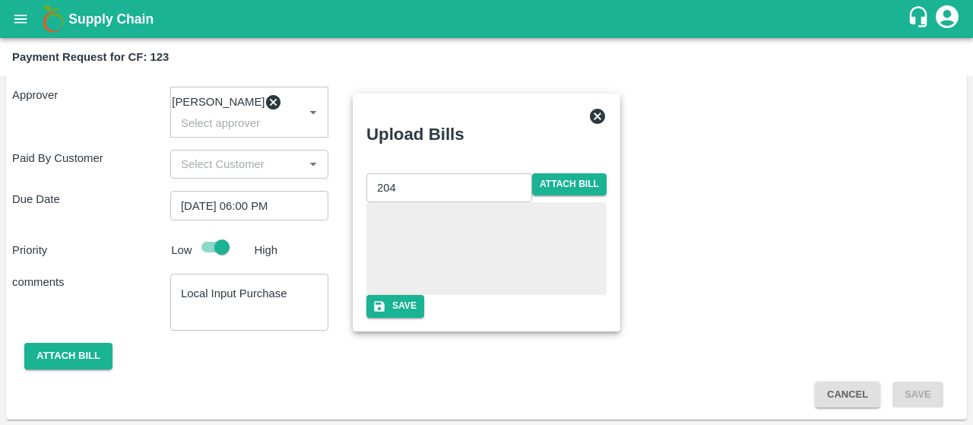
click at [502, 95] on div "Upload Bills" at bounding box center [468, 130] width 228 height 71
click at [424, 315] on button "Save" at bounding box center [395, 306] width 58 height 22
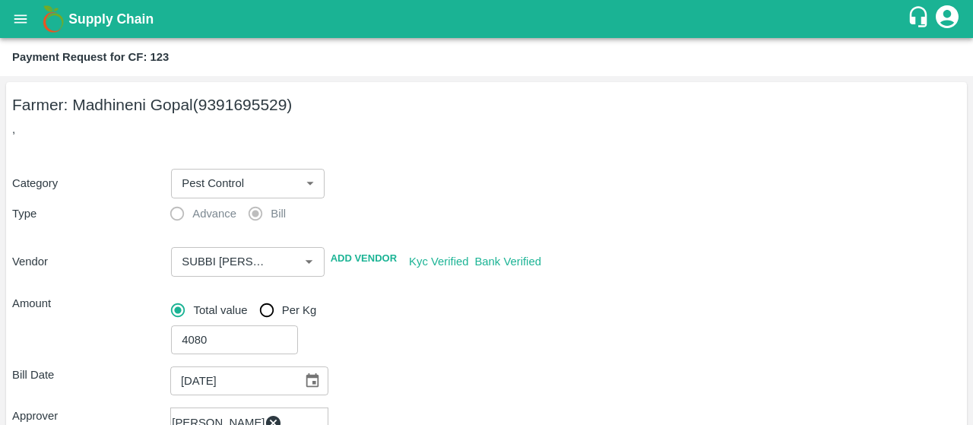
scroll to position [409, 0]
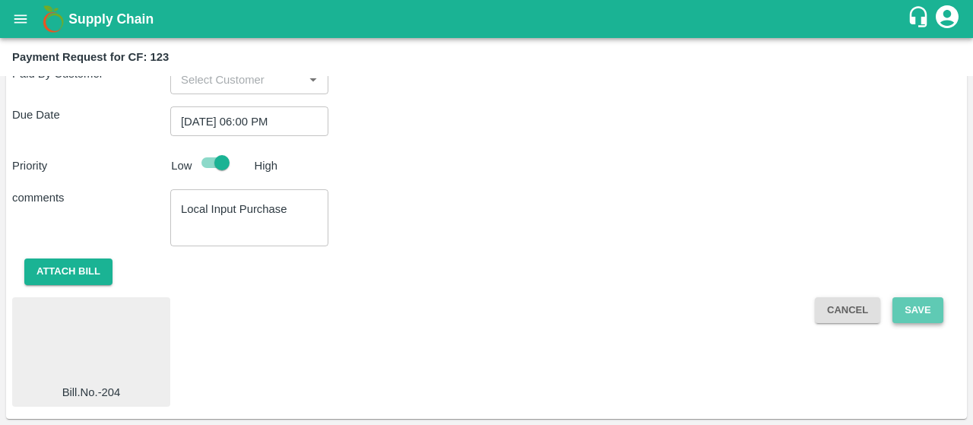
click at [929, 309] on button "Save" at bounding box center [917, 310] width 50 height 27
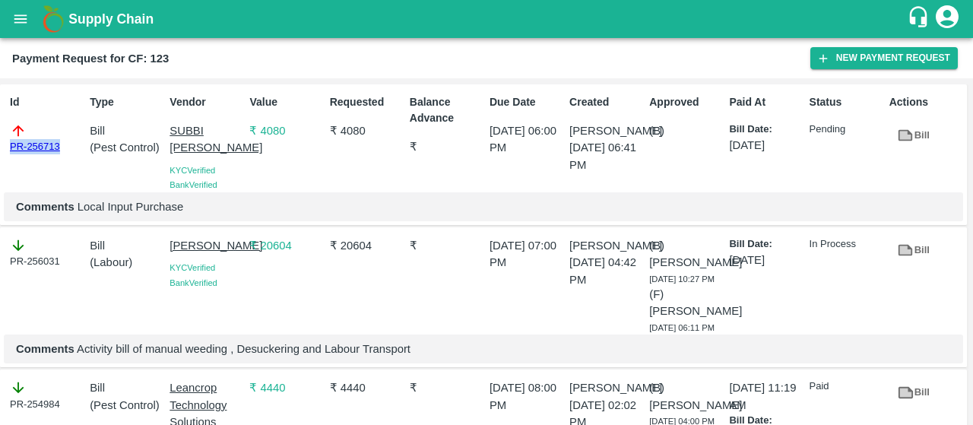
drag, startPoint x: 65, startPoint y: 148, endPoint x: 0, endPoint y: 144, distance: 65.5
click at [0, 144] on div "Id PR-256713 Type Bill ( Pest Control ) Vendor SUBBI REDDY CHAGAM KYC Verified …" at bounding box center [483, 154] width 967 height 141
copy link "PR-256713"
click at [328, 189] on div "Requested ₹ 4080" at bounding box center [364, 140] width 80 height 104
click at [825, 46] on div "Payment Request for CF: 123 New Payment Request" at bounding box center [486, 58] width 973 height 40
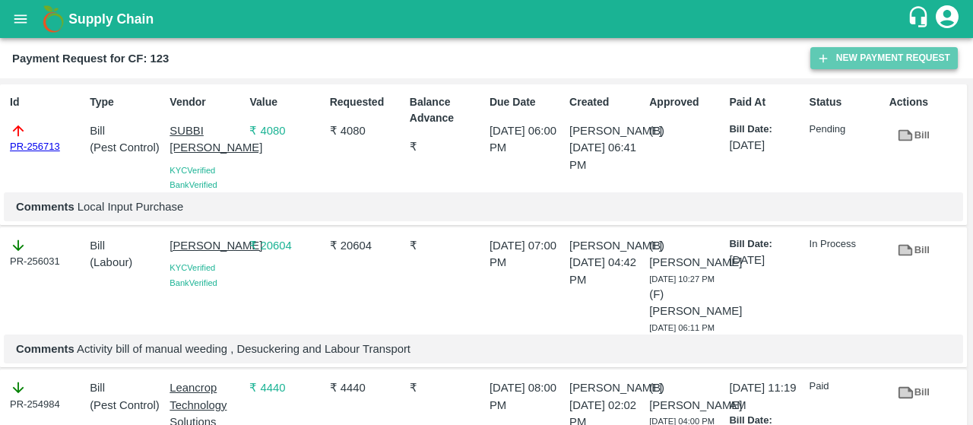
click at [812, 69] on button "New Payment Request" at bounding box center [883, 58] width 147 height 22
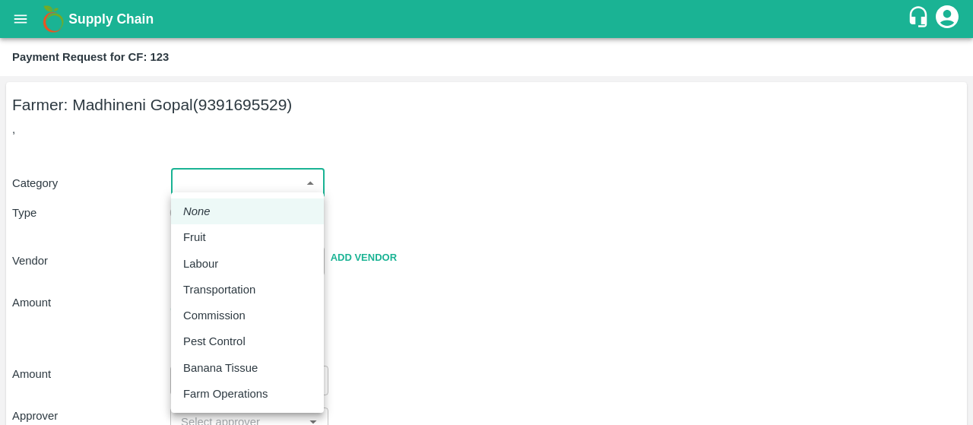
click at [237, 189] on body "Supply Chain Payment Request for CF: 123 Farmer: Madhineni Gopal (9391695529) ,…" at bounding box center [486, 212] width 973 height 425
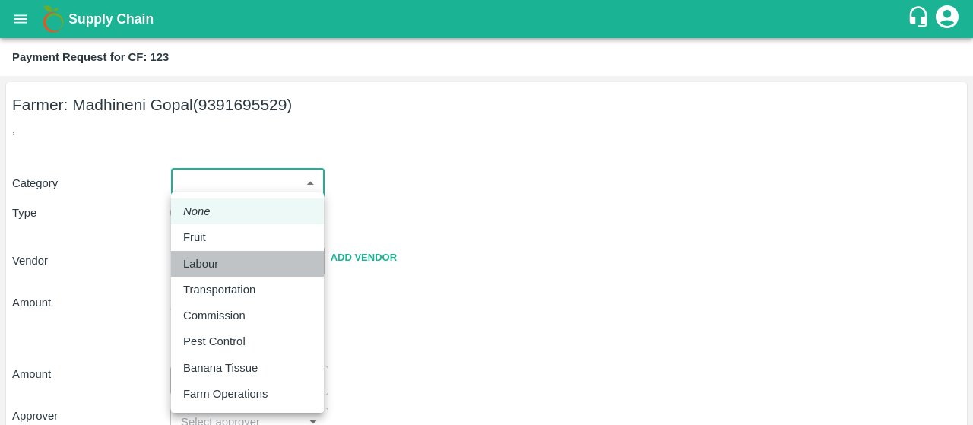
click at [200, 262] on p "Labour" at bounding box center [200, 263] width 35 height 17
type input "2"
radio input "false"
radio input "true"
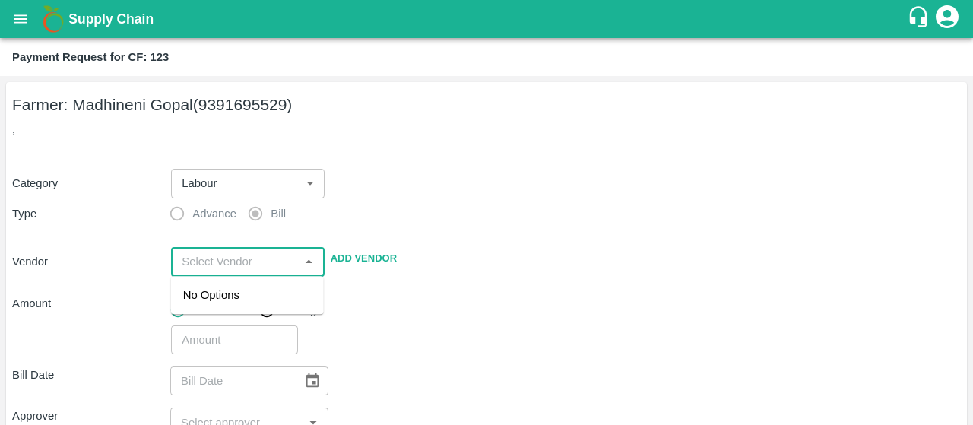
click at [223, 267] on input "input" at bounding box center [235, 262] width 119 height 20
type input "battini"
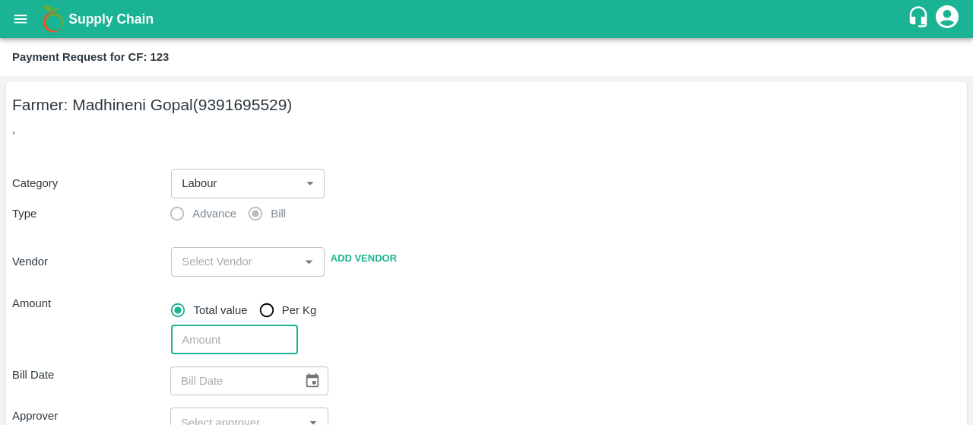
click at [211, 350] on input "number" at bounding box center [234, 339] width 126 height 29
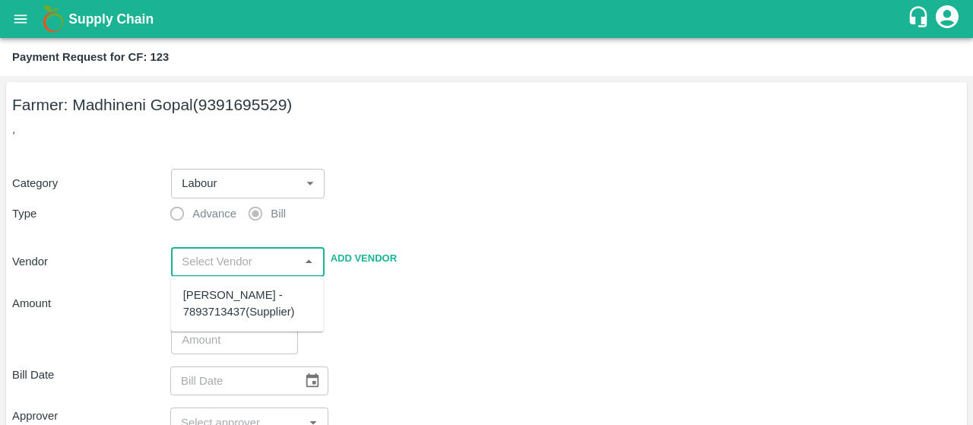
click at [228, 255] on input "input" at bounding box center [235, 262] width 119 height 20
click at [239, 296] on div "Battini Gangireddy - 7893713437(Supplier)" at bounding box center [247, 304] width 128 height 34
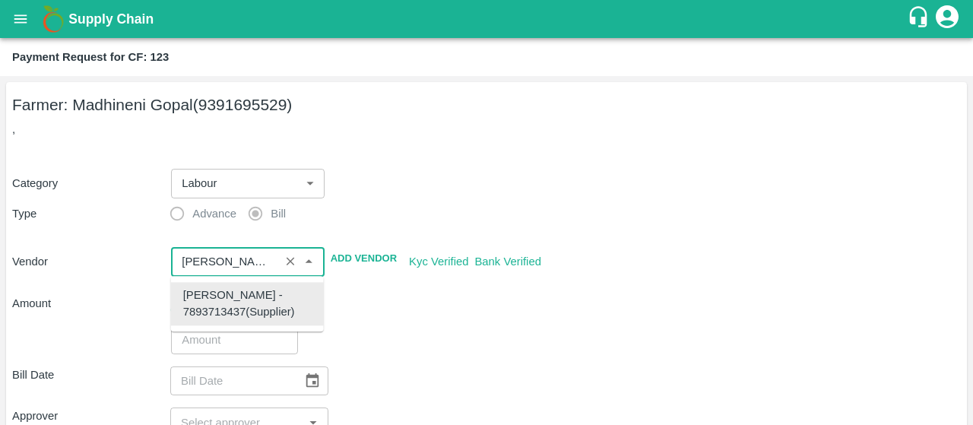
type input "Battini Gangireddy - 7893713437(Supplier)"
click at [382, 296] on div "Total value Per Kg" at bounding box center [566, 310] width 790 height 30
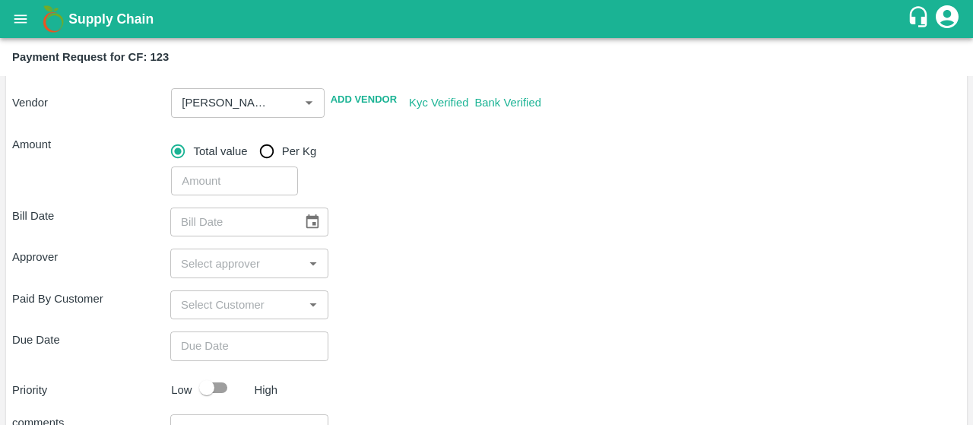
scroll to position [182, 0]
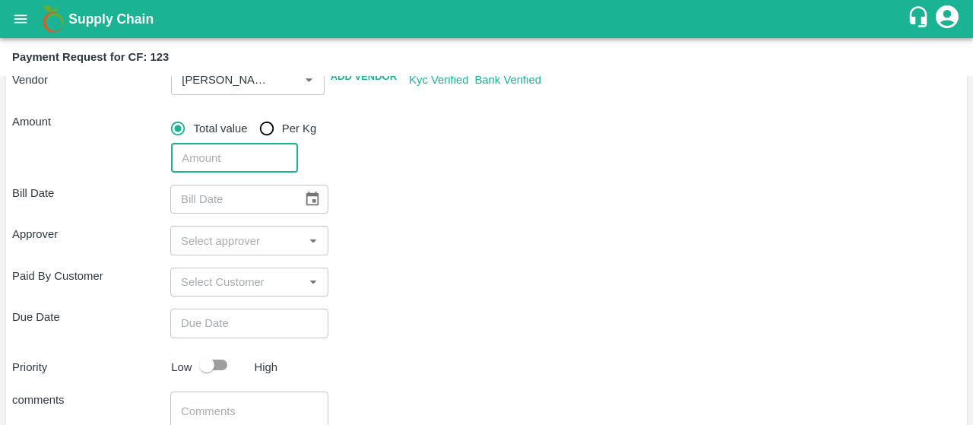
click at [264, 150] on input "number" at bounding box center [234, 158] width 126 height 29
type input "18180"
click at [479, 198] on div "Bill Date ​" at bounding box center [486, 199] width 948 height 29
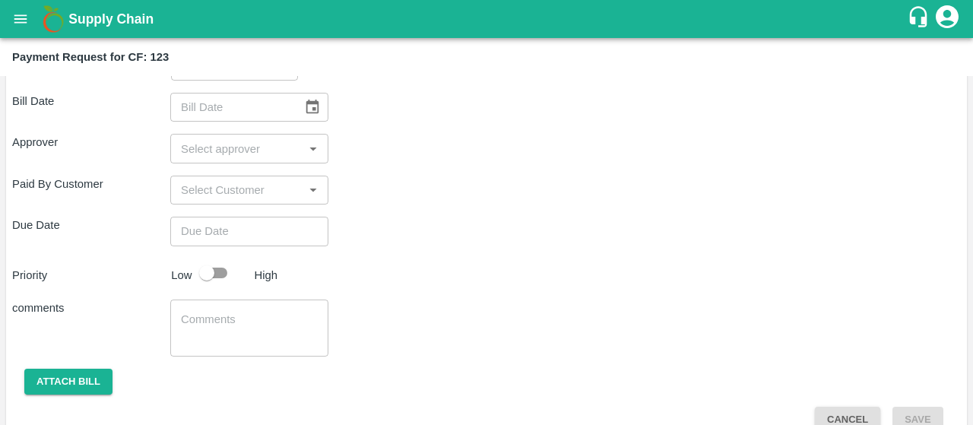
scroll to position [274, 0]
click at [309, 103] on icon "Choose date" at bounding box center [312, 106] width 17 height 17
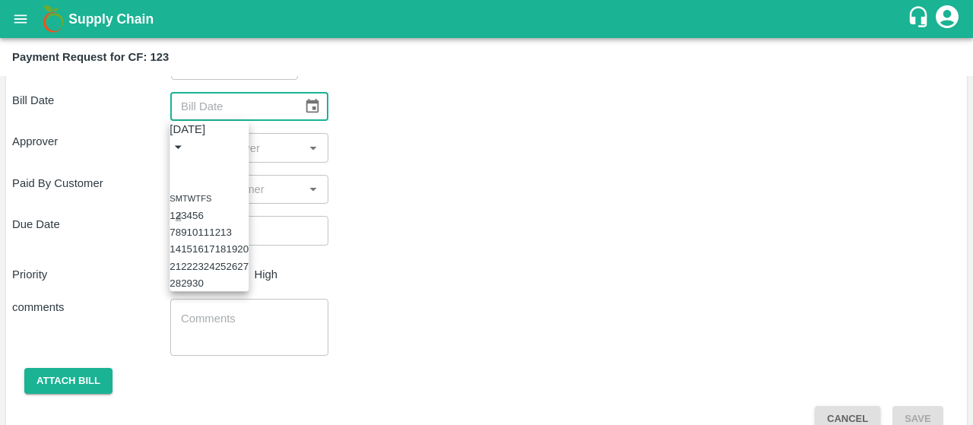
click at [181, 214] on button "2" at bounding box center [178, 215] width 5 height 11
type input "[DATE]"
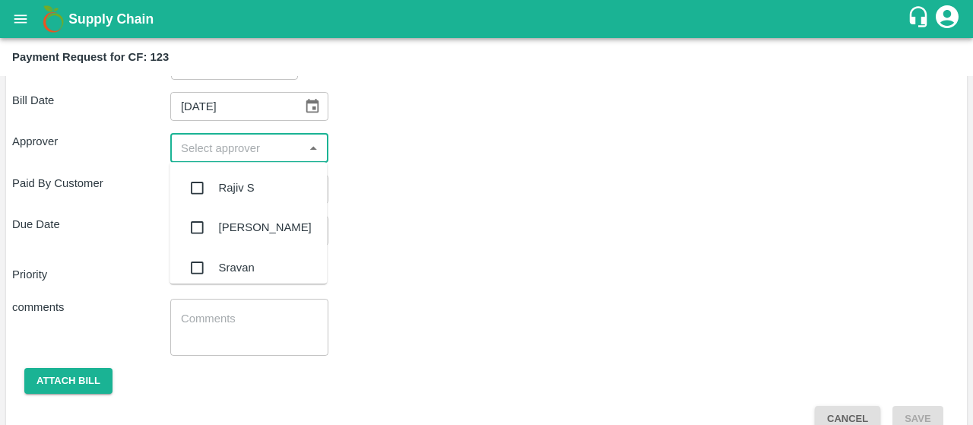
click at [225, 148] on input "input" at bounding box center [237, 148] width 124 height 20
type input "kiran"
click at [195, 187] on input "checkbox" at bounding box center [197, 188] width 30 height 30
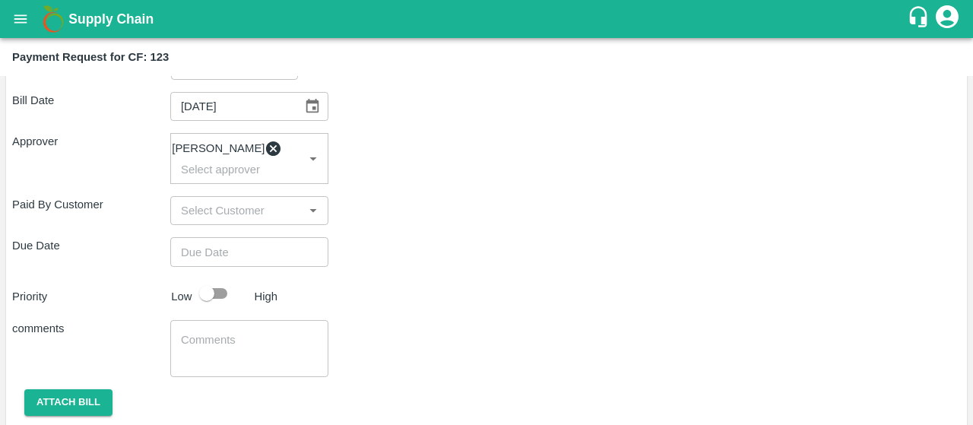
click at [357, 184] on div "Approver Kiran Naik ​" at bounding box center [486, 158] width 948 height 51
type input "DD/MM/YYYY hh:mm aa"
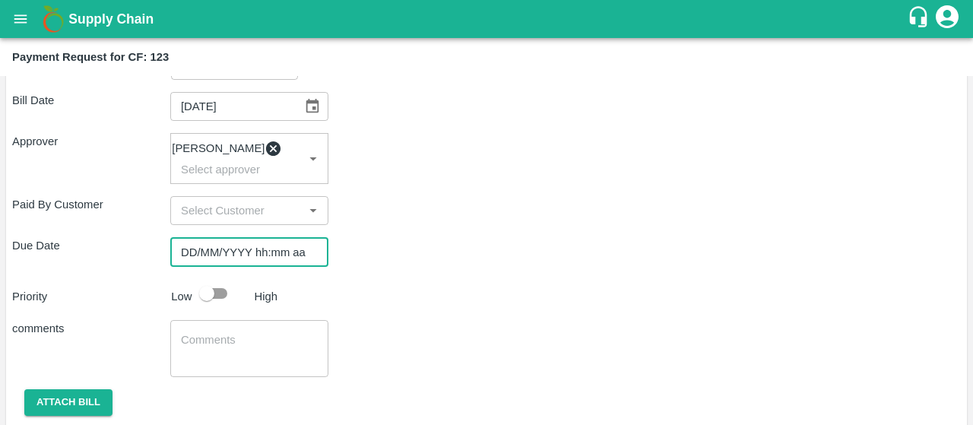
click at [239, 266] on input "DD/MM/YYYY hh:mm aa" at bounding box center [243, 251] width 147 height 29
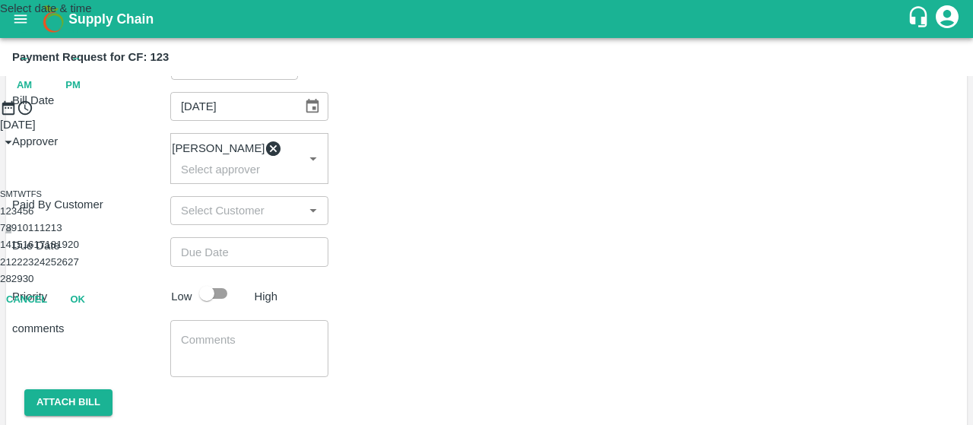
click at [11, 233] on button "8" at bounding box center [7, 227] width 5 height 11
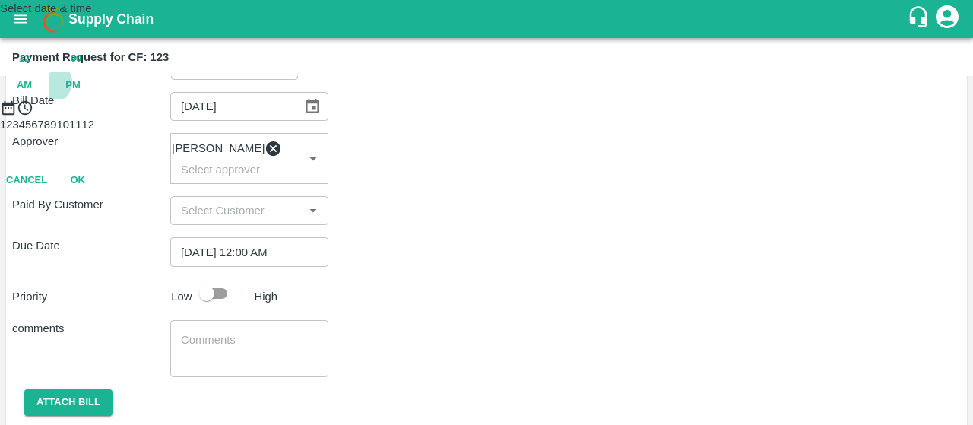
click at [81, 94] on span "PM" at bounding box center [72, 85] width 15 height 17
click at [448, 116] on div at bounding box center [486, 116] width 973 height 0
type input "08/09/2025 07:00 PM"
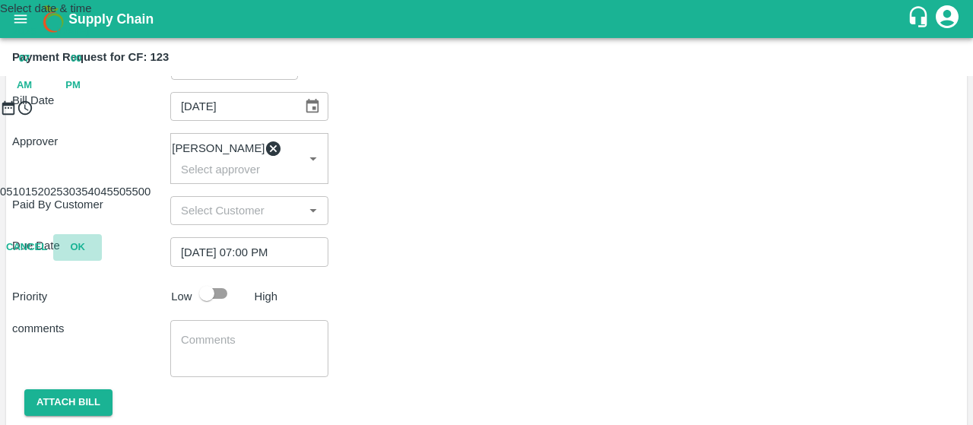
click at [102, 261] on button "OK" at bounding box center [77, 247] width 49 height 27
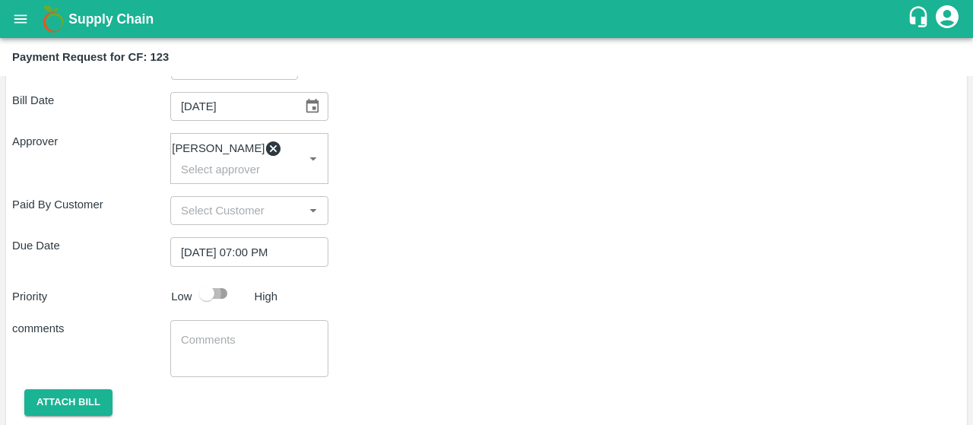
click at [216, 308] on input "checkbox" at bounding box center [206, 293] width 87 height 29
checkbox input "true"
click at [416, 286] on div "Priority Low High" at bounding box center [483, 293] width 955 height 29
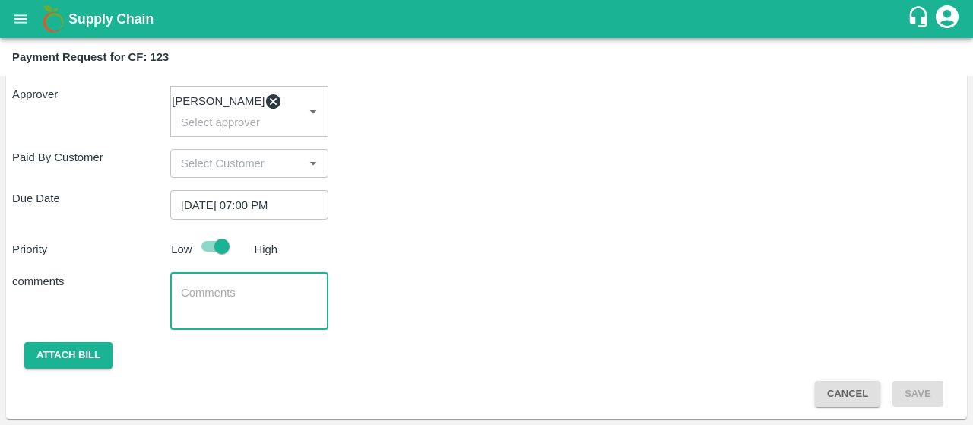
click at [219, 299] on textarea at bounding box center [249, 301] width 137 height 32
type textarea "Fixed Labour Charges"
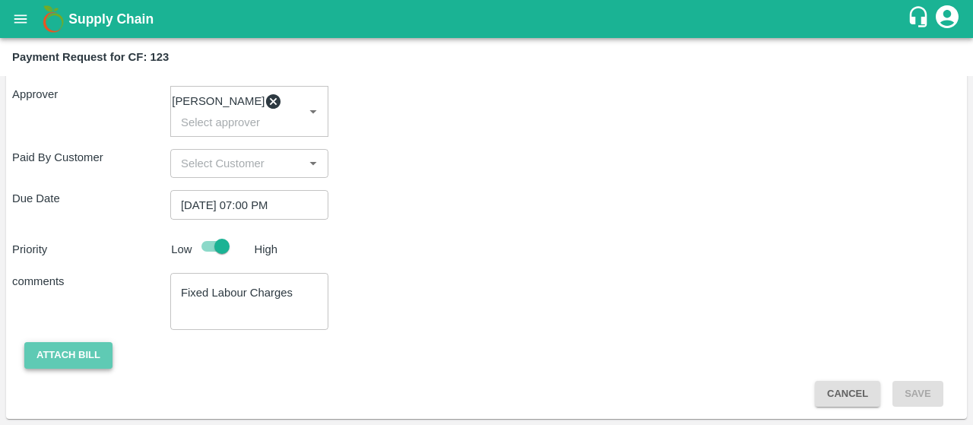
click at [84, 350] on button "Attach bill" at bounding box center [68, 355] width 88 height 27
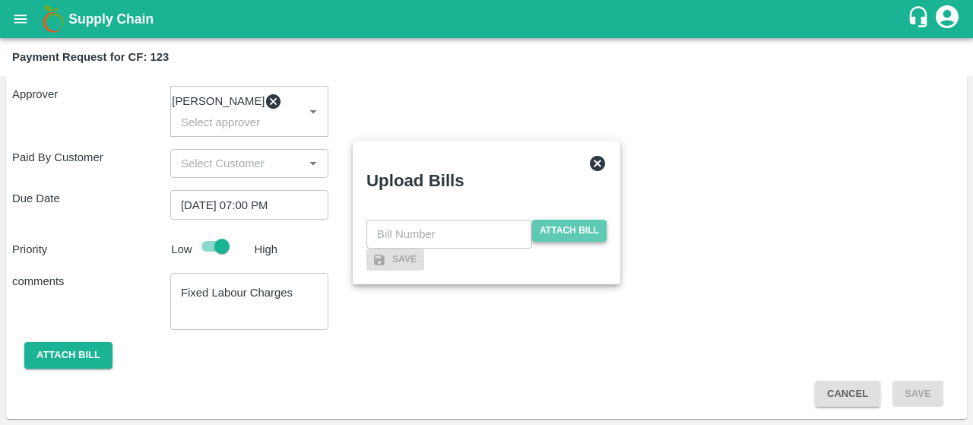
click at [566, 220] on span "Attach bill" at bounding box center [569, 231] width 74 height 22
click at [0, 0] on input "Attach bill" at bounding box center [0, 0] width 0 height 0
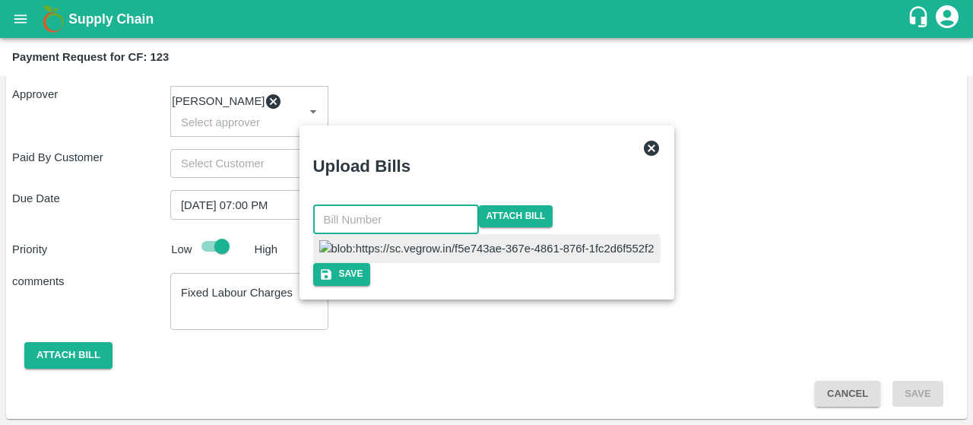
click at [416, 205] on input "text" at bounding box center [396, 219] width 166 height 29
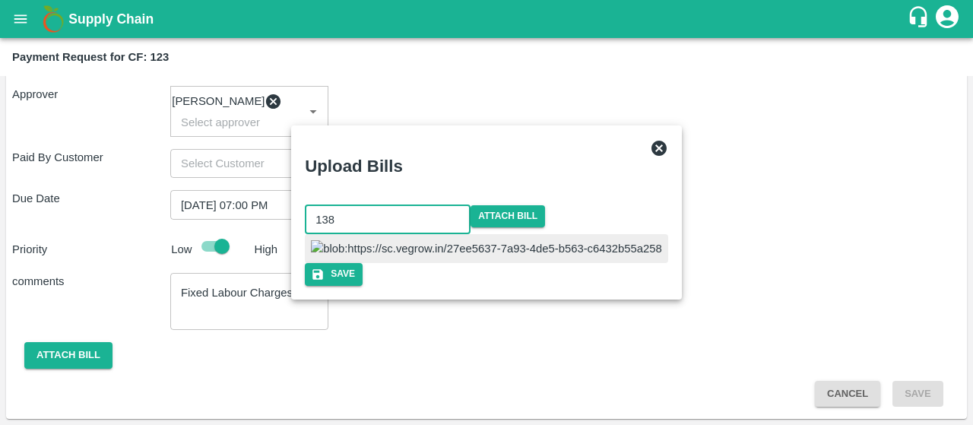
type input "138"
click at [628, 202] on div "Upload Bills 138 ​ Attach bill Save" at bounding box center [487, 211] width 390 height 173
click at [461, 252] on img at bounding box center [487, 248] width 350 height 17
click at [363, 285] on button "Save" at bounding box center [335, 274] width 58 height 22
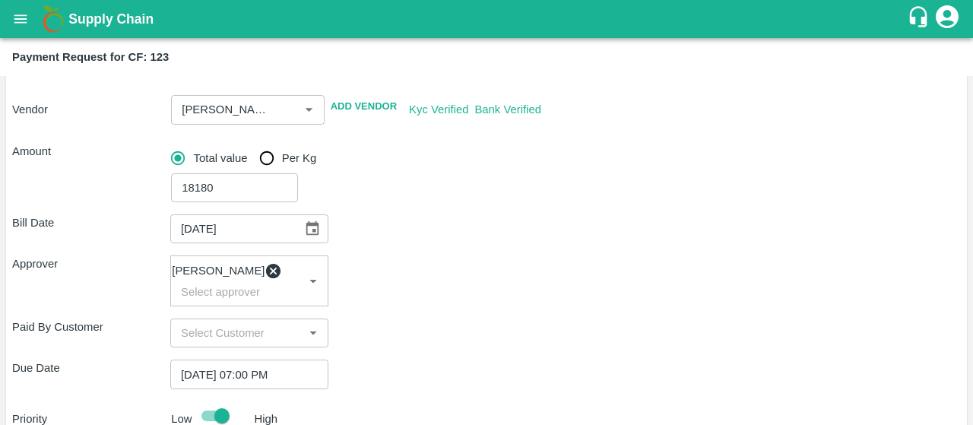
scroll to position [430, 0]
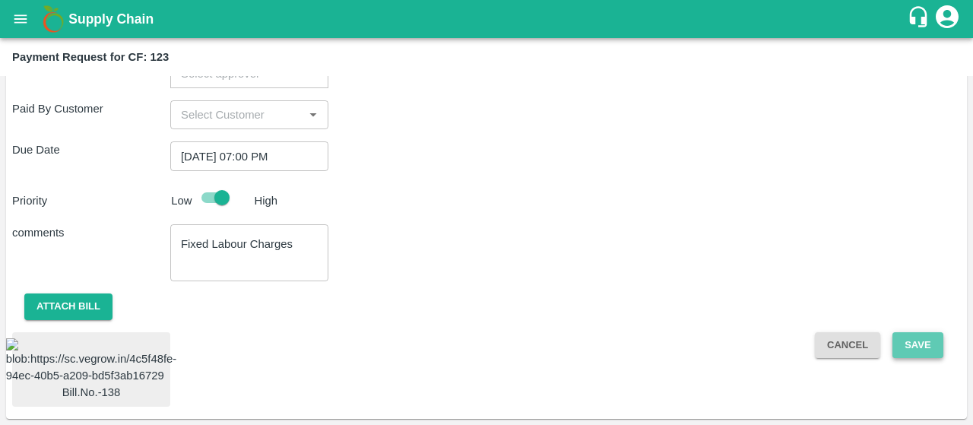
click at [906, 332] on button "Save" at bounding box center [917, 345] width 50 height 27
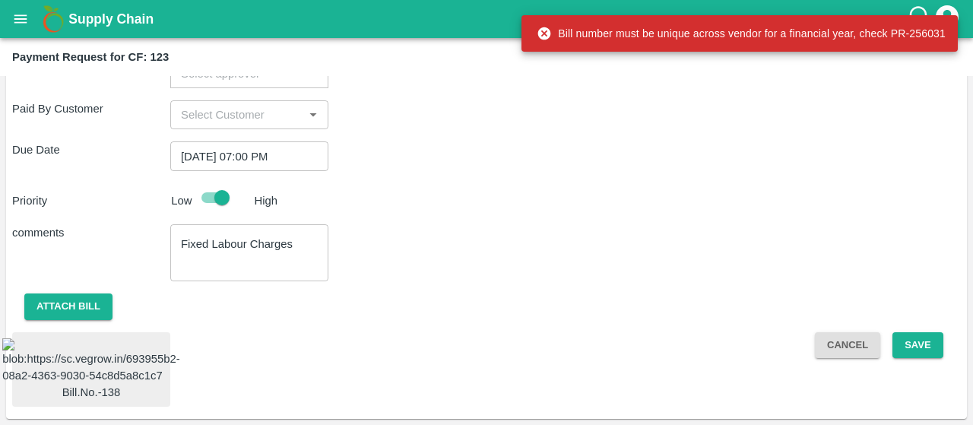
click at [549, 372] on div "Bill.No.-138 Cancel Save" at bounding box center [486, 369] width 948 height 75
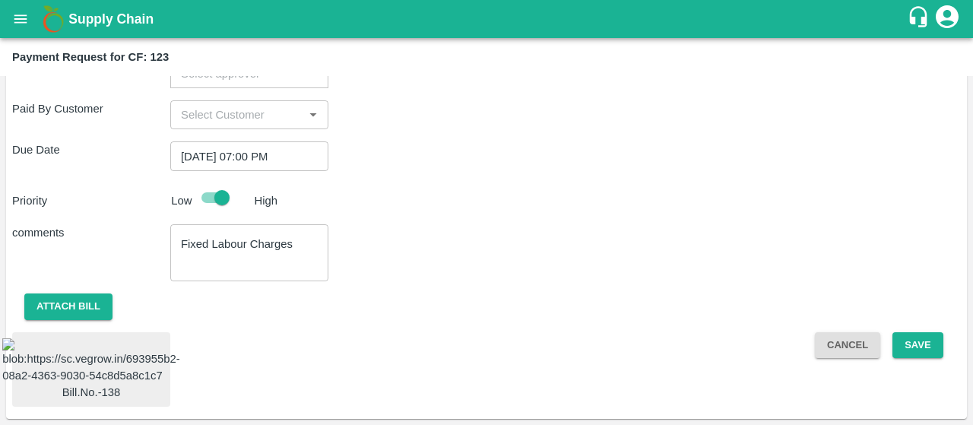
click at [114, 343] on img at bounding box center [91, 361] width 178 height 46
click at [929, 332] on button "Save" at bounding box center [917, 345] width 50 height 27
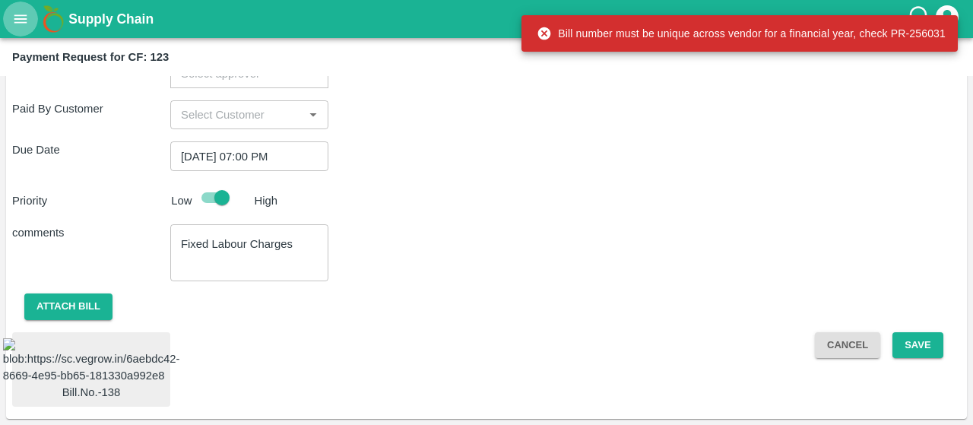
click at [33, 16] on button "open drawer" at bounding box center [20, 19] width 35 height 35
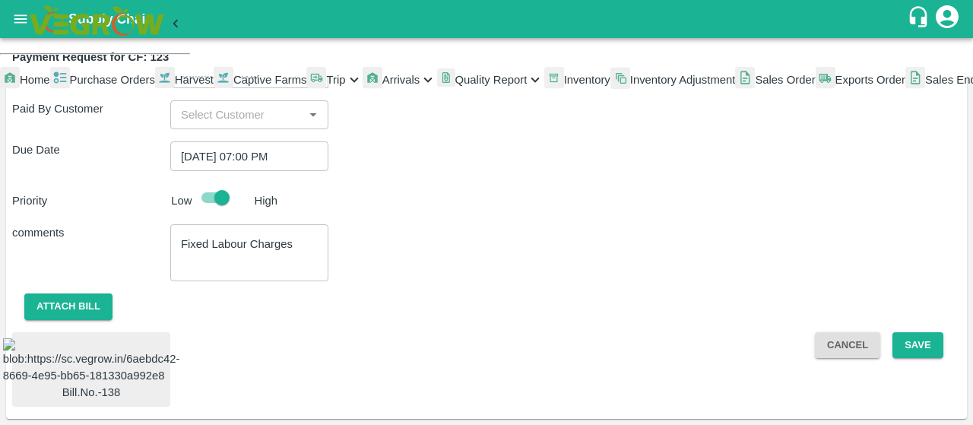
scroll to position [441, 0]
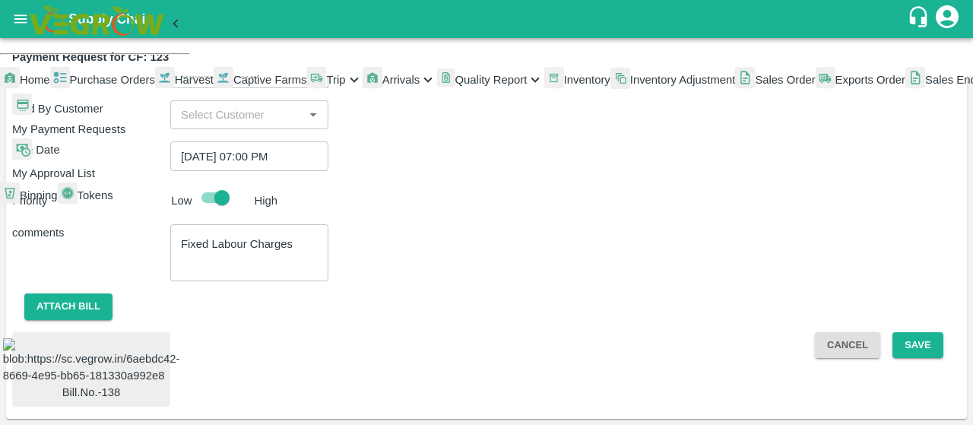
click at [109, 135] on span "My Payment Requests" at bounding box center [68, 129] width 113 height 12
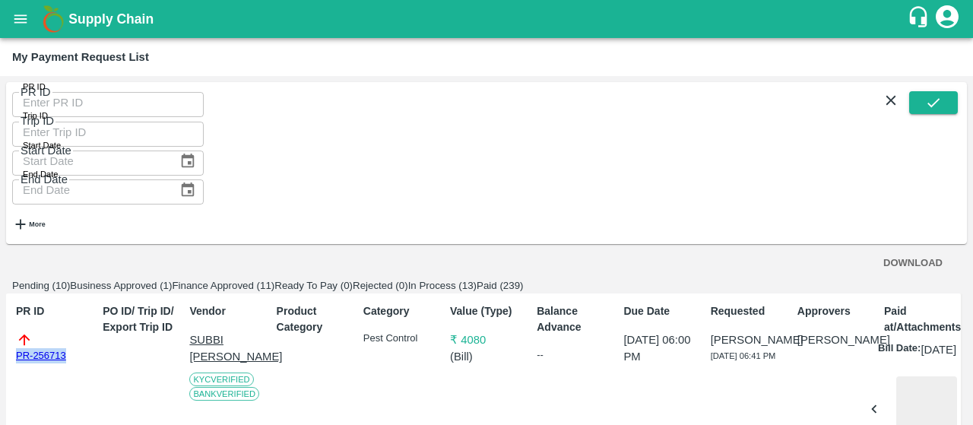
drag, startPoint x: 87, startPoint y: 310, endPoint x: 0, endPoint y: 302, distance: 87.0
click at [0, 302] on div "PR ID PR ID Trip ID Trip ID Start Date Start Date End Date End Date More DOWNLO…" at bounding box center [486, 250] width 973 height 349
copy link "PR-256713"
drag, startPoint x: 83, startPoint y: 307, endPoint x: 201, endPoint y: 310, distance: 118.6
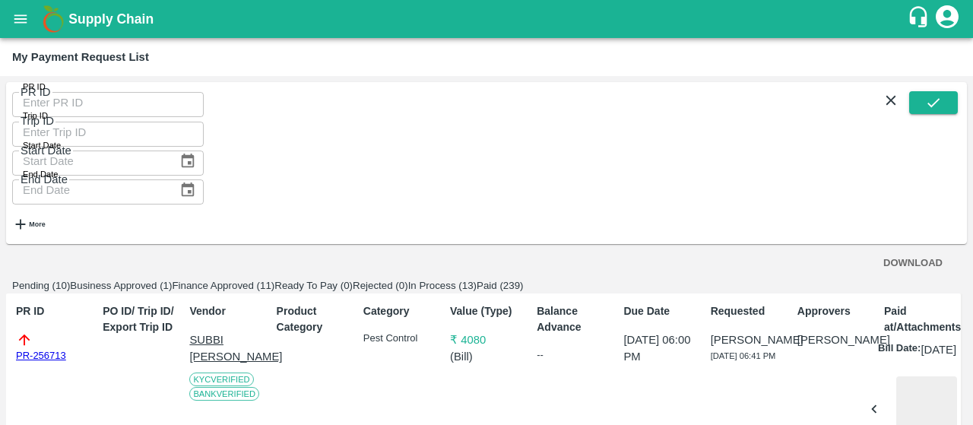
copy p "Local Input Purchase"
drag, startPoint x: 78, startPoint y: 226, endPoint x: 0, endPoint y: 236, distance: 79.0
click at [0, 236] on div "PR ID PR ID Trip ID Trip ID Start Date Start Date End Date End Date More DOWNLO…" at bounding box center [486, 250] width 973 height 349
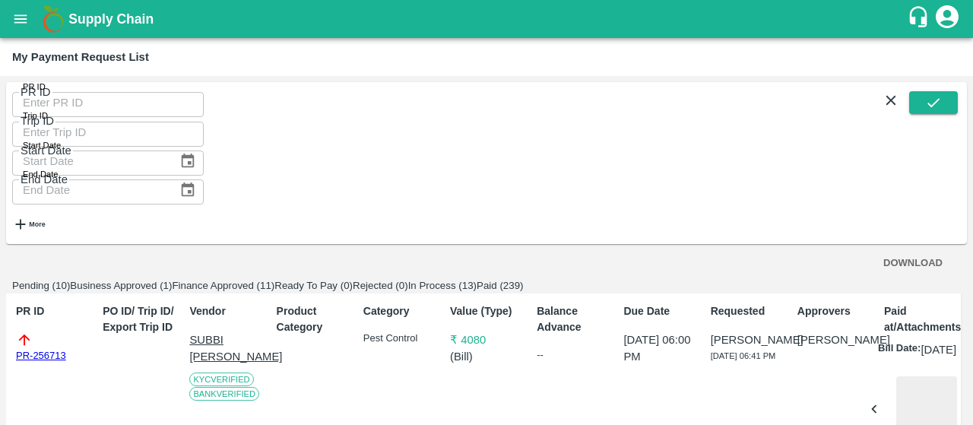
copy link "PR-256698"
drag, startPoint x: 84, startPoint y: 361, endPoint x: 226, endPoint y: 364, distance: 142.9
copy p "Fixed Labour Charges"
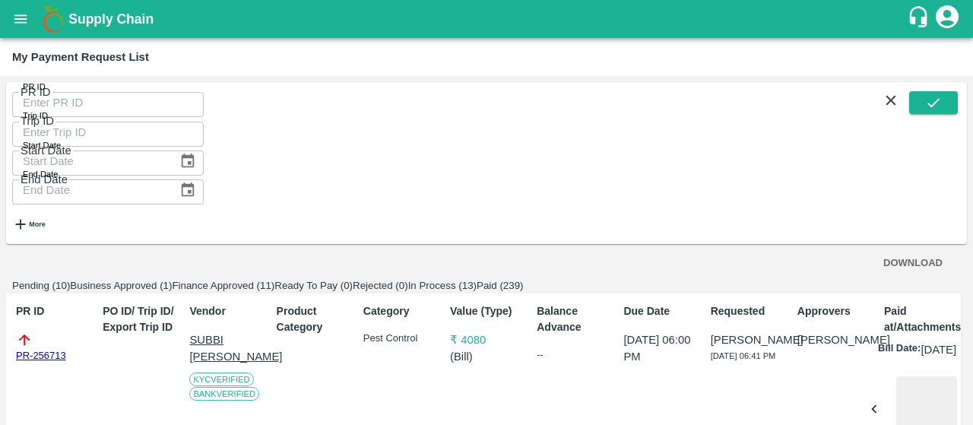
drag, startPoint x: 82, startPoint y: 242, endPoint x: 0, endPoint y: 247, distance: 82.2
click at [0, 247] on div "PR ID PR ID Trip ID Trip ID Start Date Start Date End Date End Date More DOWNLO…" at bounding box center [486, 250] width 973 height 349
copy link "PR-256556"
drag, startPoint x: 81, startPoint y: 264, endPoint x: 619, endPoint y: 254, distance: 538.9
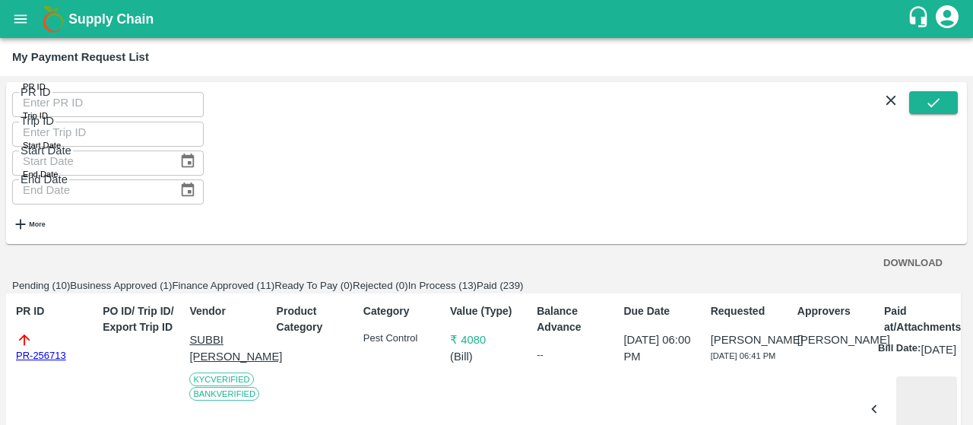
copy p "Herbicide Spraying and Desukering,labour transport,water bill for D.Ramkrishna …"
drag, startPoint x: 78, startPoint y: 196, endPoint x: 0, endPoint y: 192, distance: 77.6
click at [0, 192] on div "PR ID PR ID Trip ID Trip ID Start Date Start Date End Date End Date More DOWNLO…" at bounding box center [486, 250] width 973 height 349
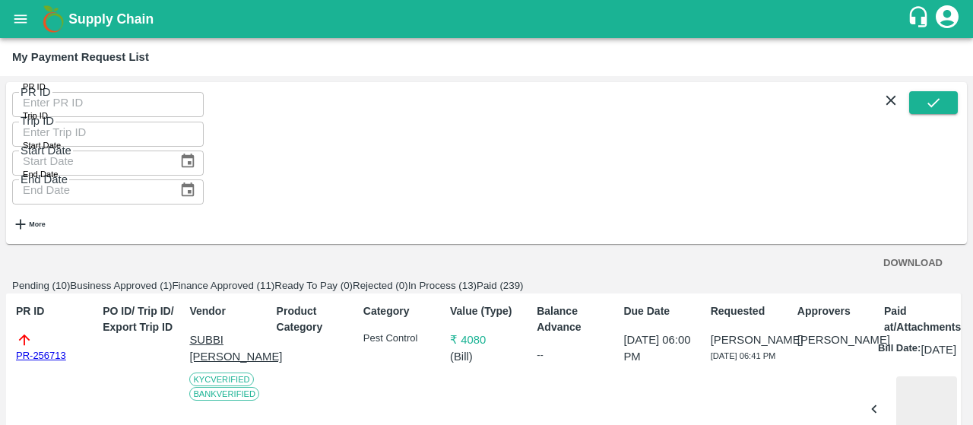
copy link "PR-256531"
drag, startPoint x: 84, startPoint y: 322, endPoint x: 217, endPoint y: 335, distance: 134.4
copy p "Weekly Labour Payments"
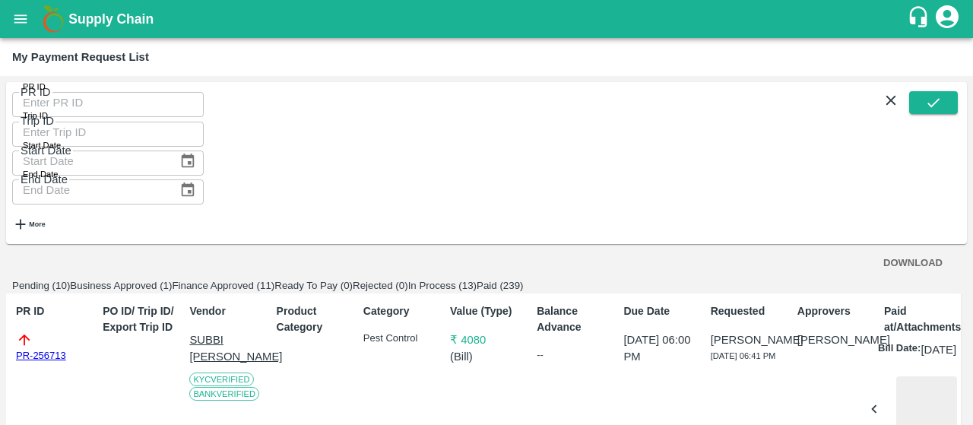
drag, startPoint x: 86, startPoint y: 211, endPoint x: 0, endPoint y: 224, distance: 87.0
click at [0, 224] on div "PR ID PR ID Trip ID Trip ID Start Date Start Date End Date End Date More DOWNLO…" at bounding box center [486, 250] width 973 height 349
drag, startPoint x: 83, startPoint y: 346, endPoint x: 243, endPoint y: 355, distance: 160.6
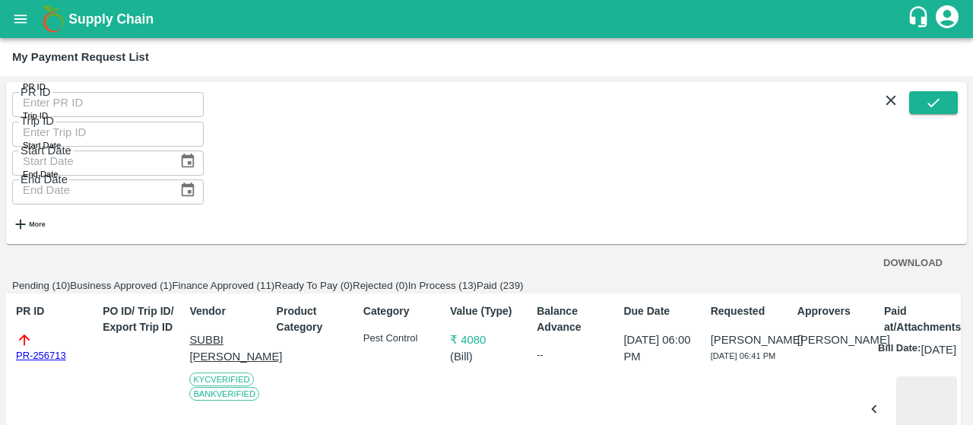
drag, startPoint x: 74, startPoint y: 273, endPoint x: 0, endPoint y: 293, distance: 77.1
click at [0, 293] on div "PR ID PR ID Trip ID Trip ID Start Date Start Date End Date End Date More DOWNLO…" at bounding box center [486, 250] width 973 height 349
drag, startPoint x: 85, startPoint y: 297, endPoint x: 245, endPoint y: 287, distance: 160.7
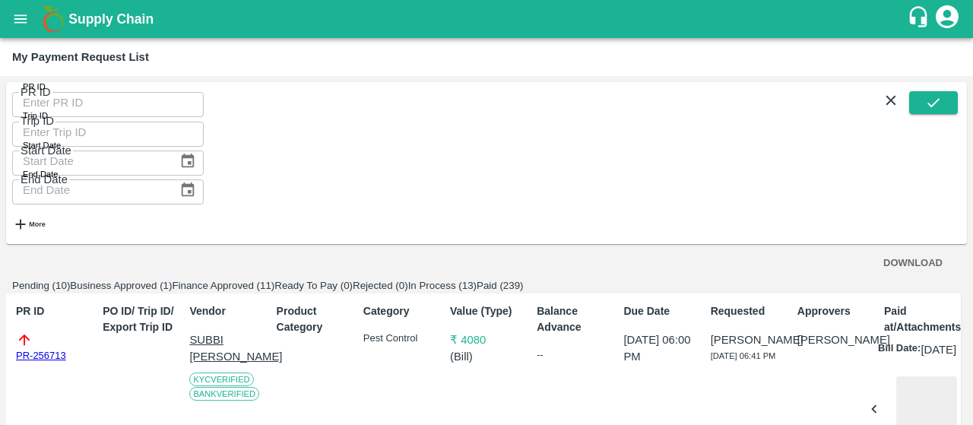
drag, startPoint x: 81, startPoint y: 214, endPoint x: 0, endPoint y: 226, distance: 82.2
click at [0, 226] on div "PR ID PR ID Trip ID Trip ID Start Date Start Date End Date End Date More DOWNLO…" at bounding box center [486, 250] width 973 height 349
drag, startPoint x: 83, startPoint y: 349, endPoint x: 234, endPoint y: 353, distance: 151.3
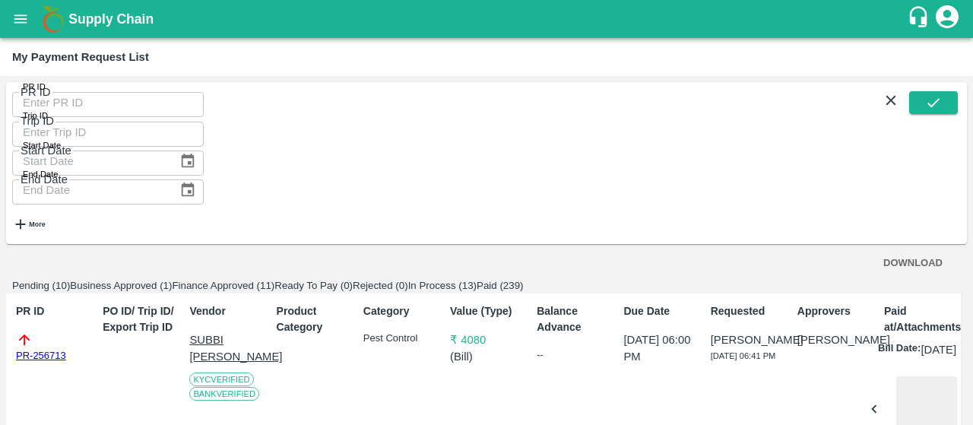
drag, startPoint x: 82, startPoint y: 242, endPoint x: 0, endPoint y: 259, distance: 83.8
click at [0, 259] on div "PR ID PR ID Trip ID Trip ID Start Date Start Date End Date End Date More DOWNLO…" at bounding box center [486, 250] width 973 height 349
drag, startPoint x: 81, startPoint y: 379, endPoint x: 249, endPoint y: 382, distance: 168.0
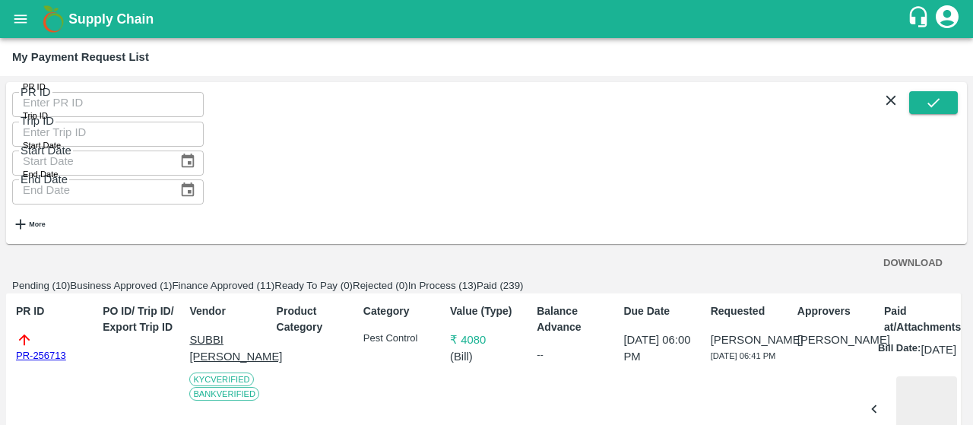
drag, startPoint x: 85, startPoint y: 227, endPoint x: 0, endPoint y: 253, distance: 89.0
click at [0, 253] on div "PR ID PR ID Trip ID Trip ID Start Date Start Date End Date End Date More DOWNLO…" at bounding box center [486, 250] width 973 height 349
drag, startPoint x: 83, startPoint y: 369, endPoint x: 231, endPoint y: 375, distance: 148.3
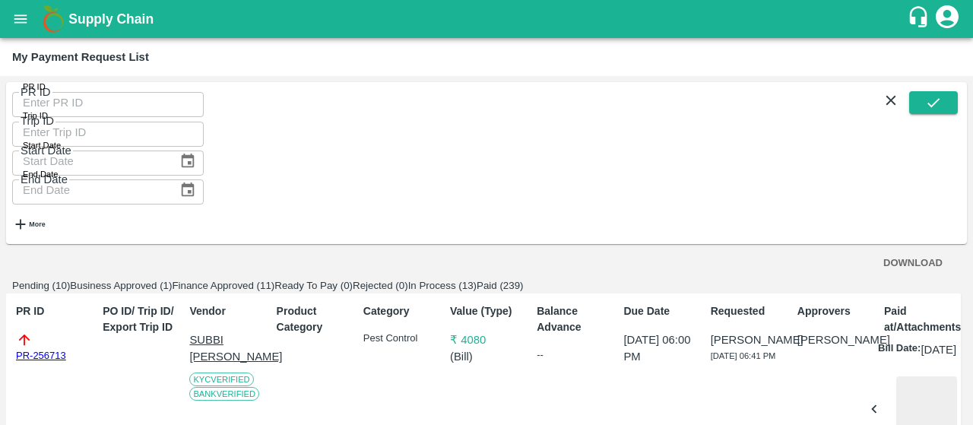
drag, startPoint x: 90, startPoint y: 238, endPoint x: 0, endPoint y: 245, distance: 90.8
click at [0, 245] on div "PR ID PR ID Trip ID Trip ID Start Date Start Date End Date End Date More DOWNLO…" at bounding box center [486, 250] width 973 height 349
drag, startPoint x: 82, startPoint y: 380, endPoint x: 271, endPoint y: 378, distance: 189.2
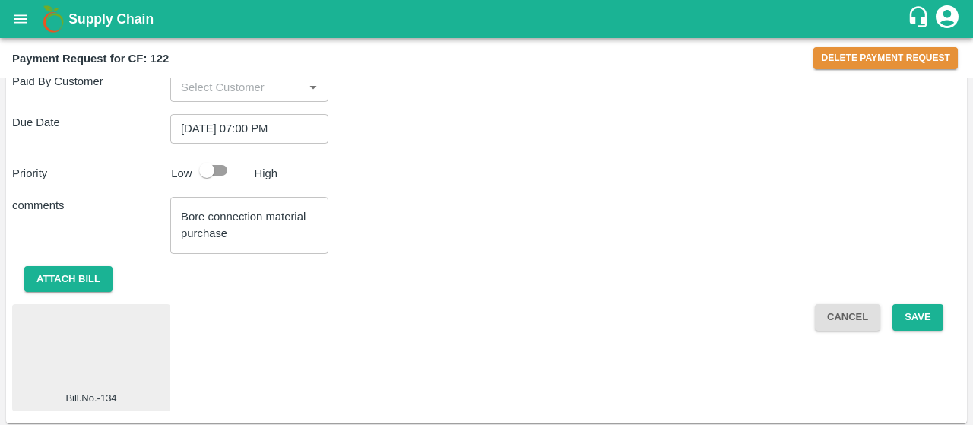
scroll to position [412, 0]
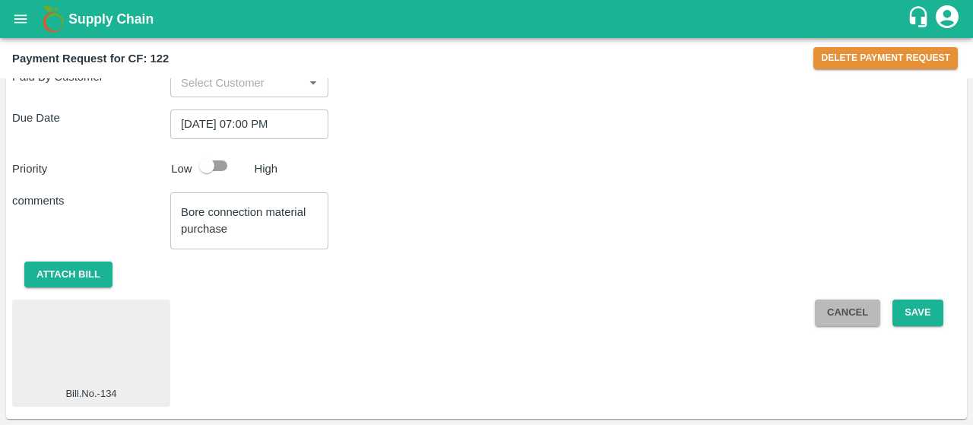
click at [832, 312] on button "Cancel" at bounding box center [847, 312] width 65 height 27
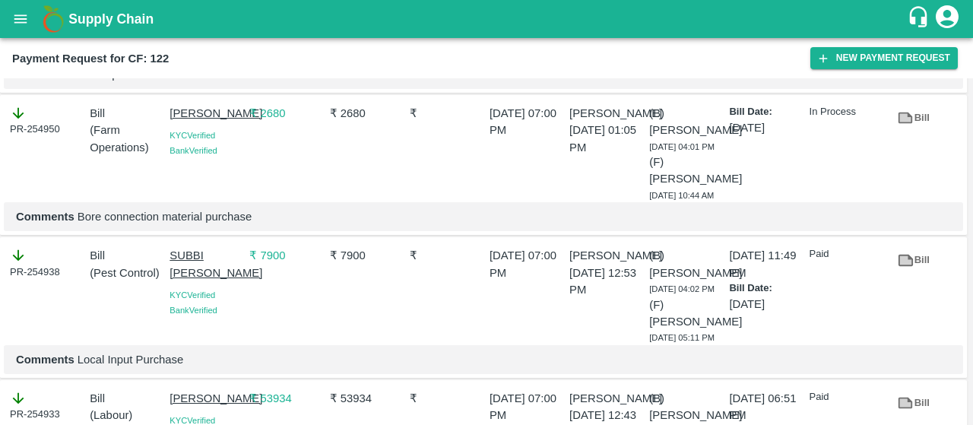
scroll to position [442, 0]
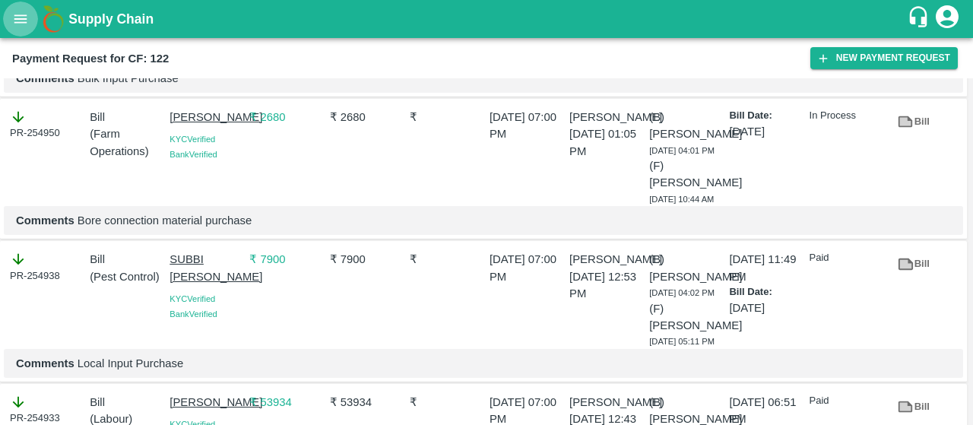
click at [33, 14] on button "open drawer" at bounding box center [20, 19] width 35 height 35
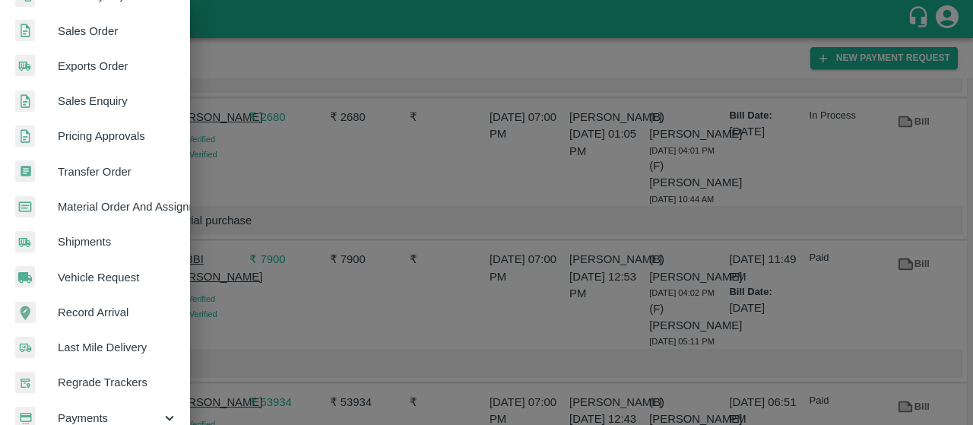
scroll to position [441, 0]
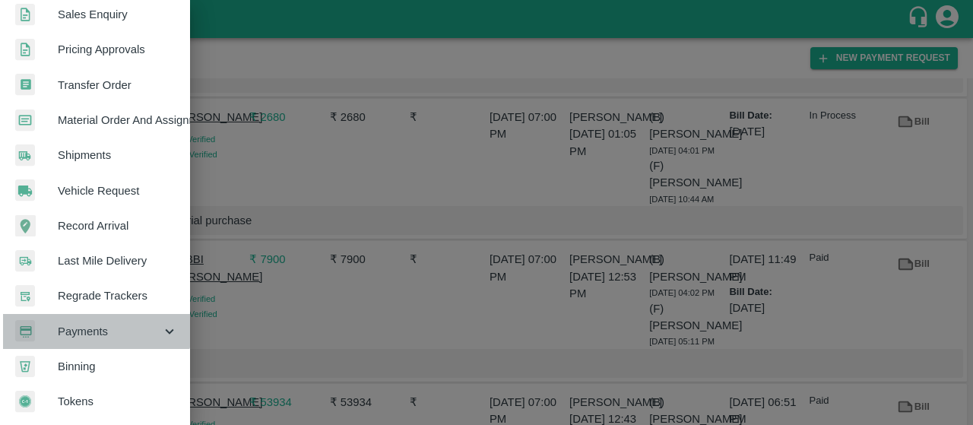
click at [96, 314] on div "Payments" at bounding box center [95, 331] width 190 height 35
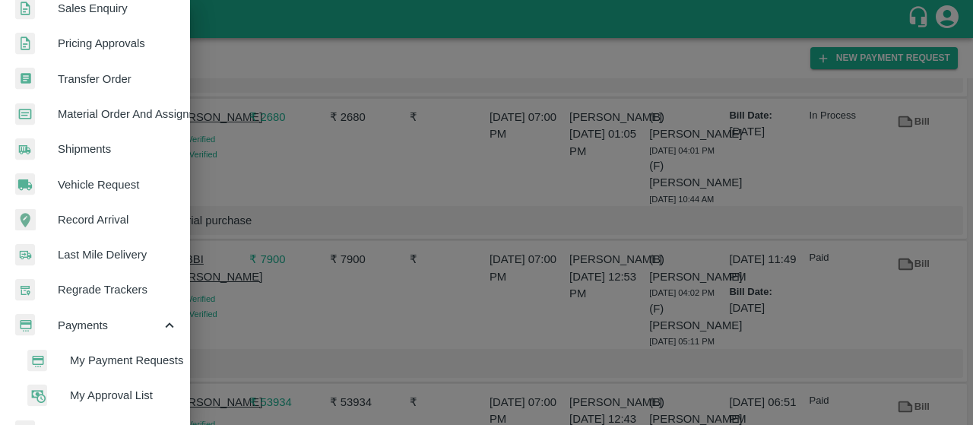
click at [71, 350] on li "My Payment Requests" at bounding box center [101, 360] width 178 height 35
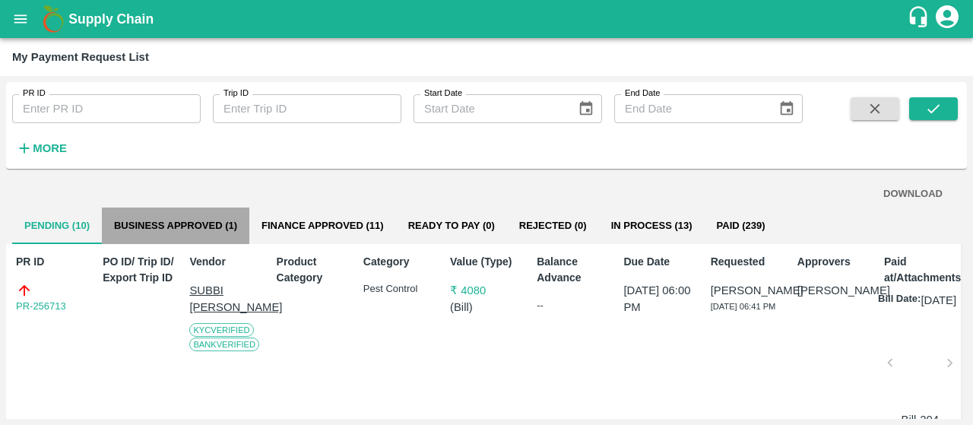
click at [135, 221] on button "Business Approved (1)" at bounding box center [175, 225] width 147 height 36
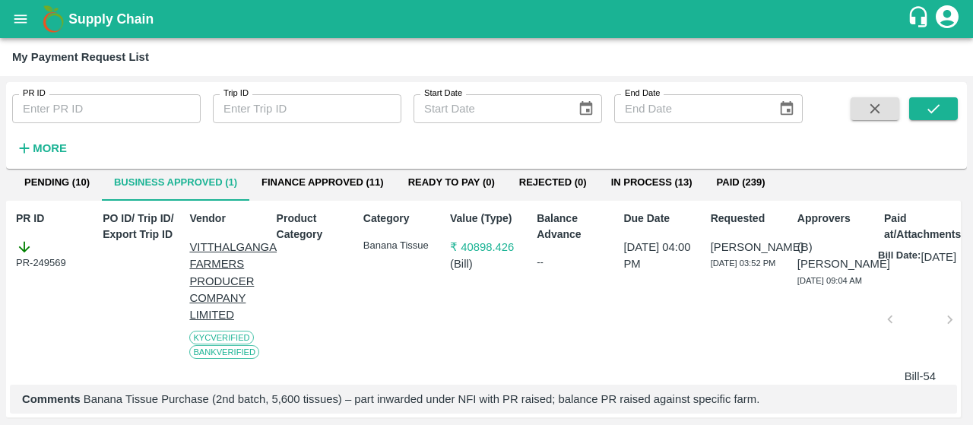
scroll to position [43, 0]
click at [904, 343] on div at bounding box center [920, 324] width 48 height 81
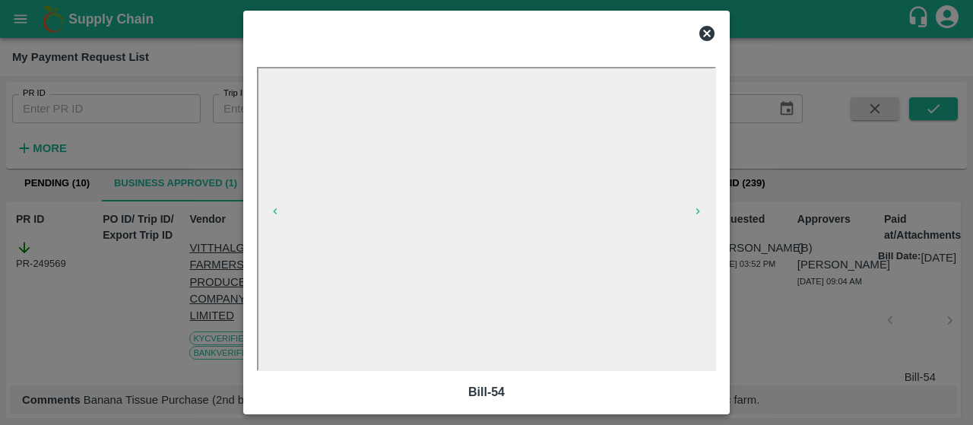
click at [708, 25] on icon at bounding box center [707, 33] width 18 height 18
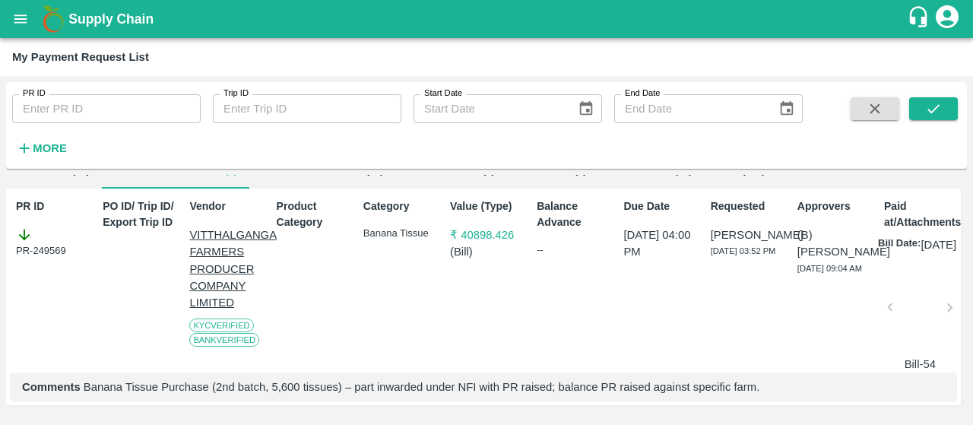
scroll to position [75, 0]
click at [458, 283] on div "Value (Type) ₹ 40898.426 ( Bill )" at bounding box center [483, 282] width 79 height 180
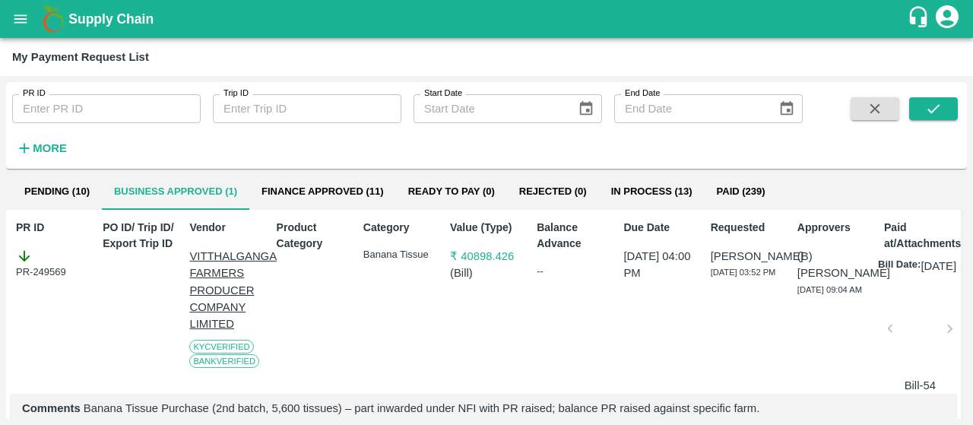
scroll to position [33, 0]
click at [916, 355] on div at bounding box center [920, 333] width 48 height 81
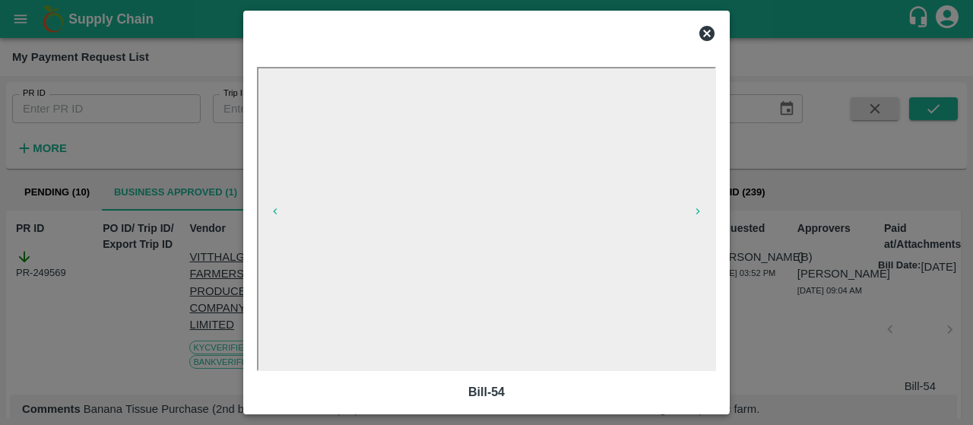
click at [705, 27] on icon at bounding box center [706, 33] width 15 height 15
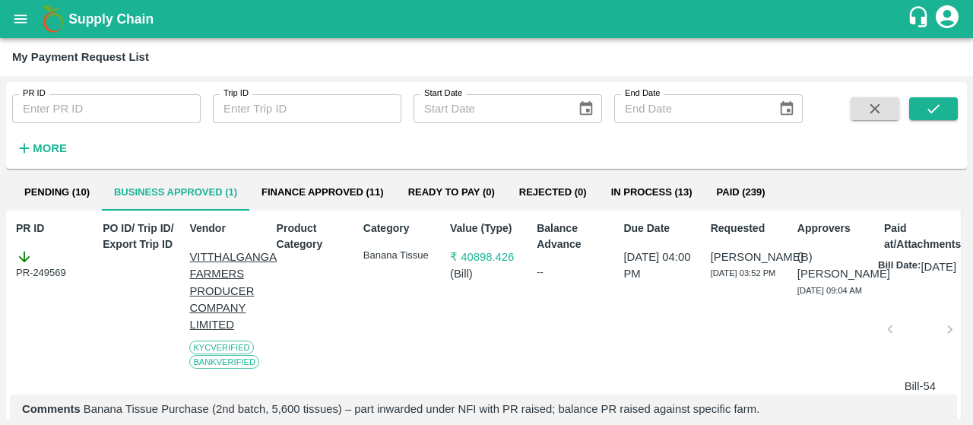
scroll to position [0, 0]
